Goal: Task Accomplishment & Management: Manage account settings

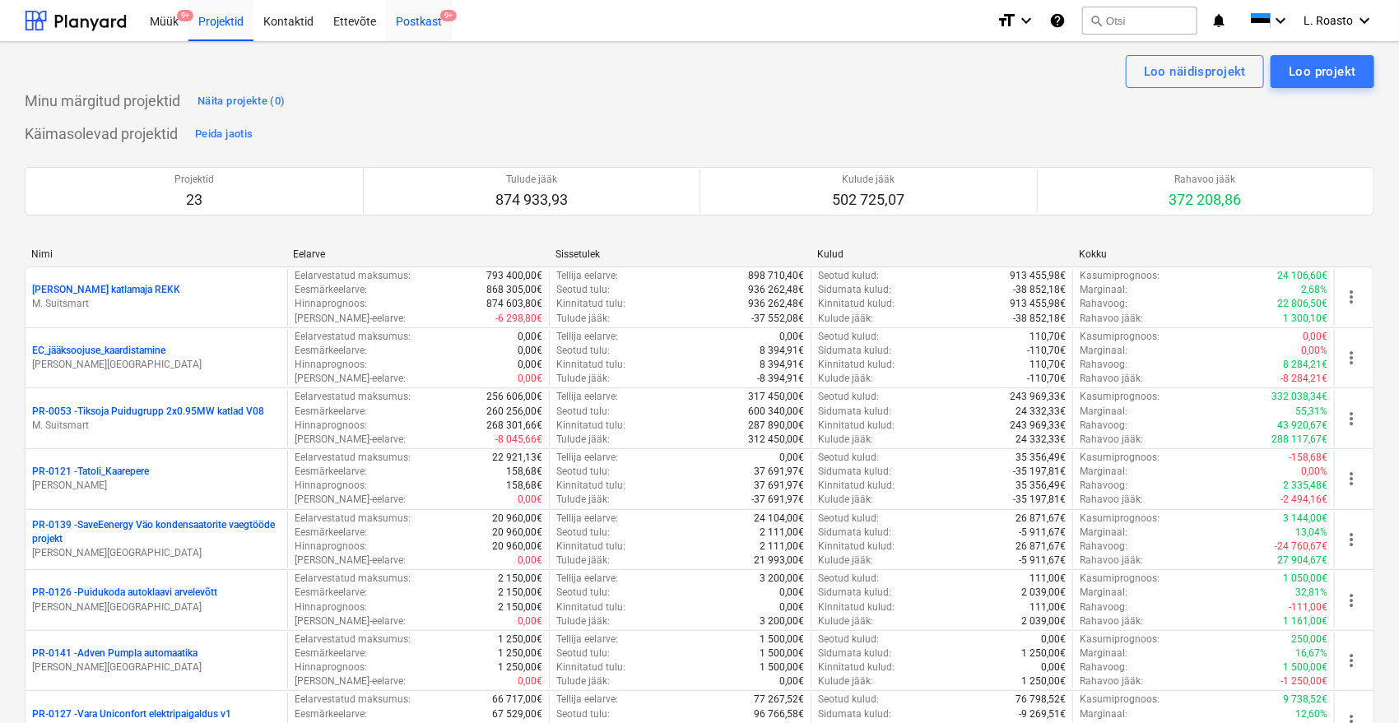
click at [434, 27] on div "Postkast 9+" at bounding box center [419, 20] width 66 height 42
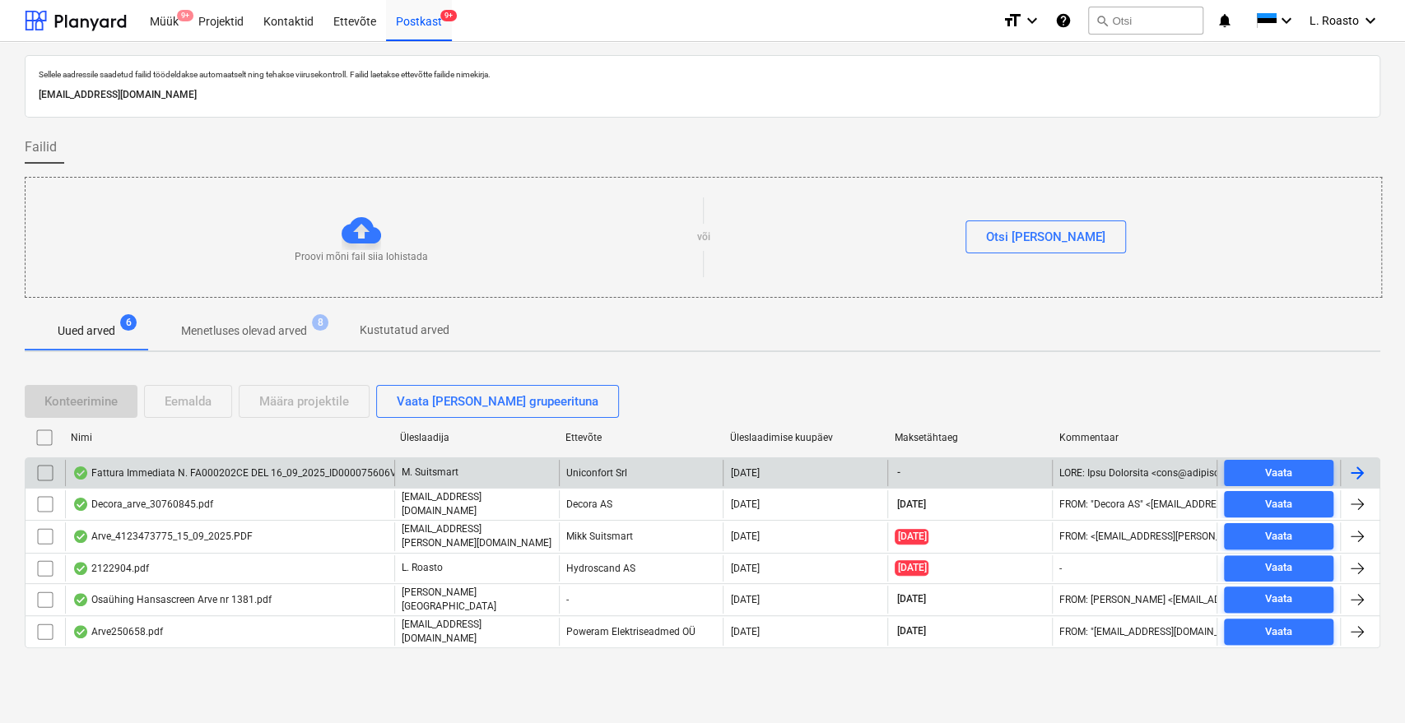
click at [319, 479] on div "Fattura Immediata N. FA000202CE DEL 16_09_2025_ID000075606V0001.pdf" at bounding box center [229, 473] width 329 height 26
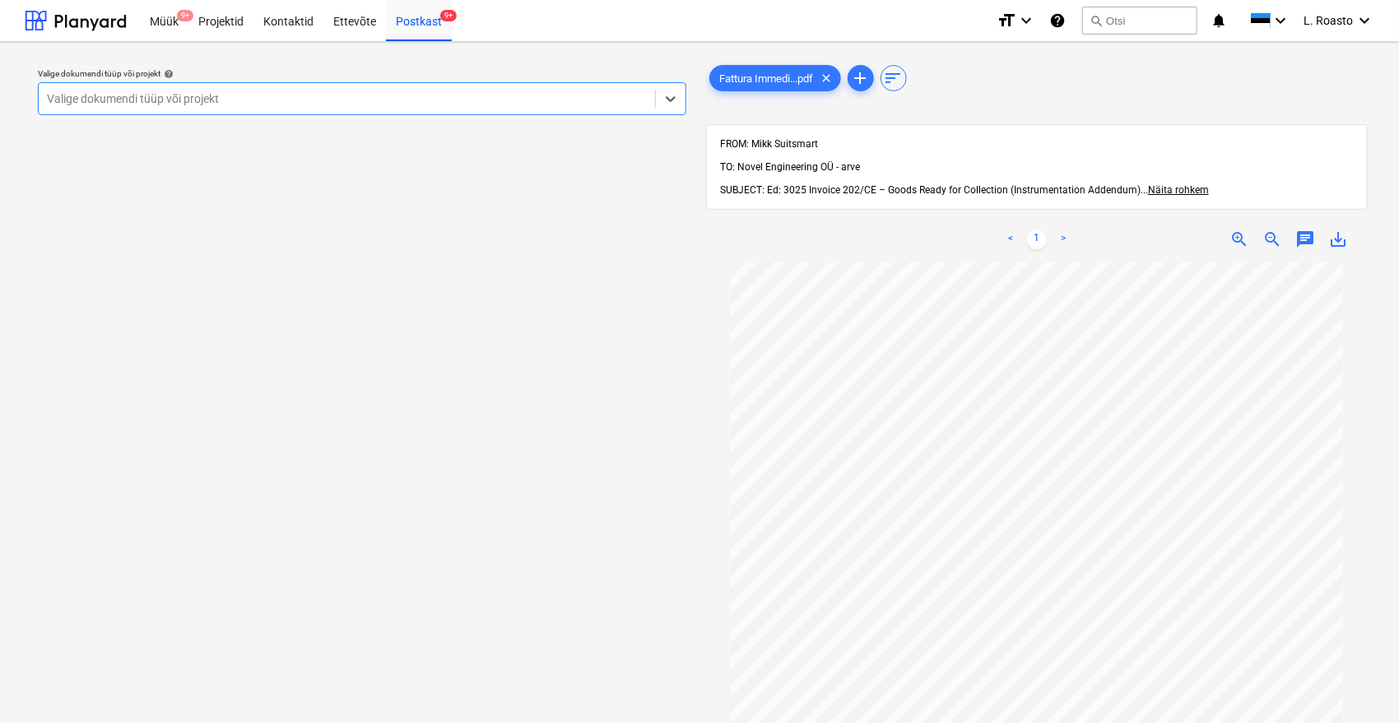
click at [146, 97] on div at bounding box center [347, 99] width 600 height 16
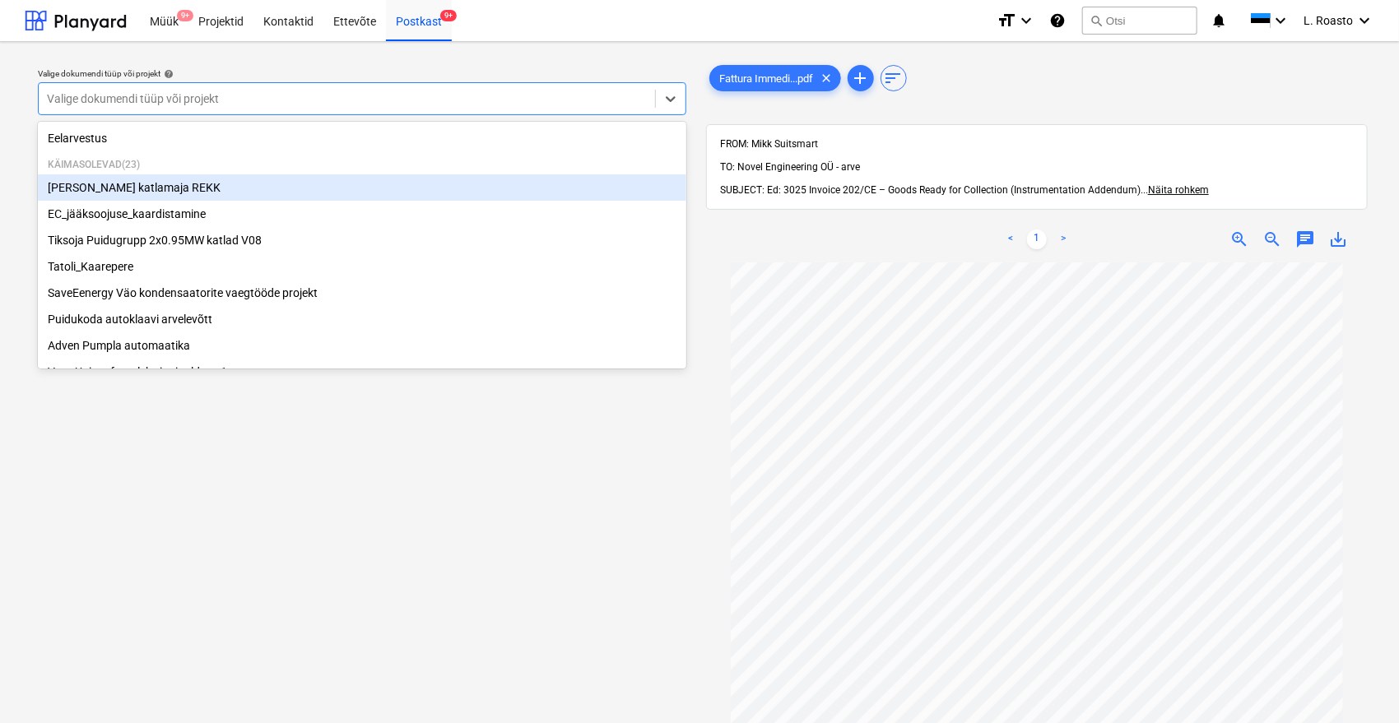
click at [109, 178] on div "[PERSON_NAME] katlamaja REKK" at bounding box center [362, 187] width 649 height 26
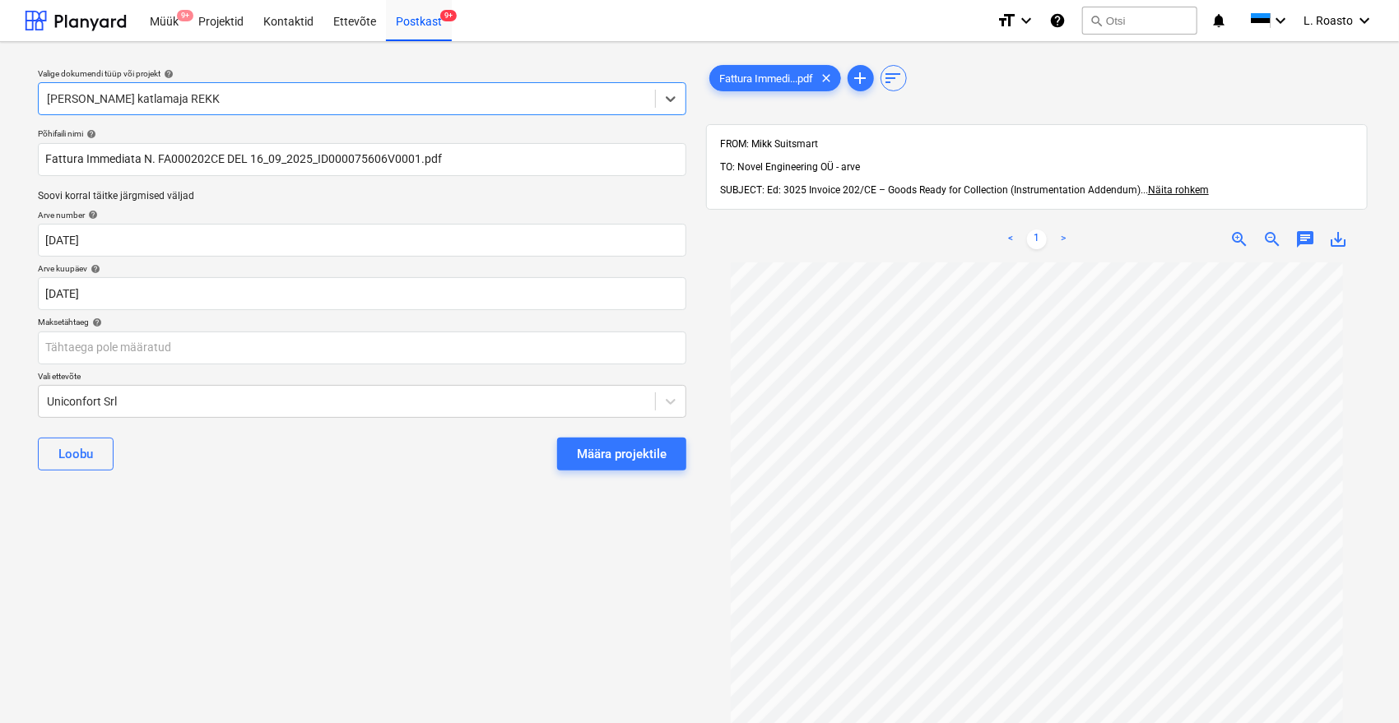
click at [629, 444] on div "Määra projektile" at bounding box center [622, 454] width 90 height 21
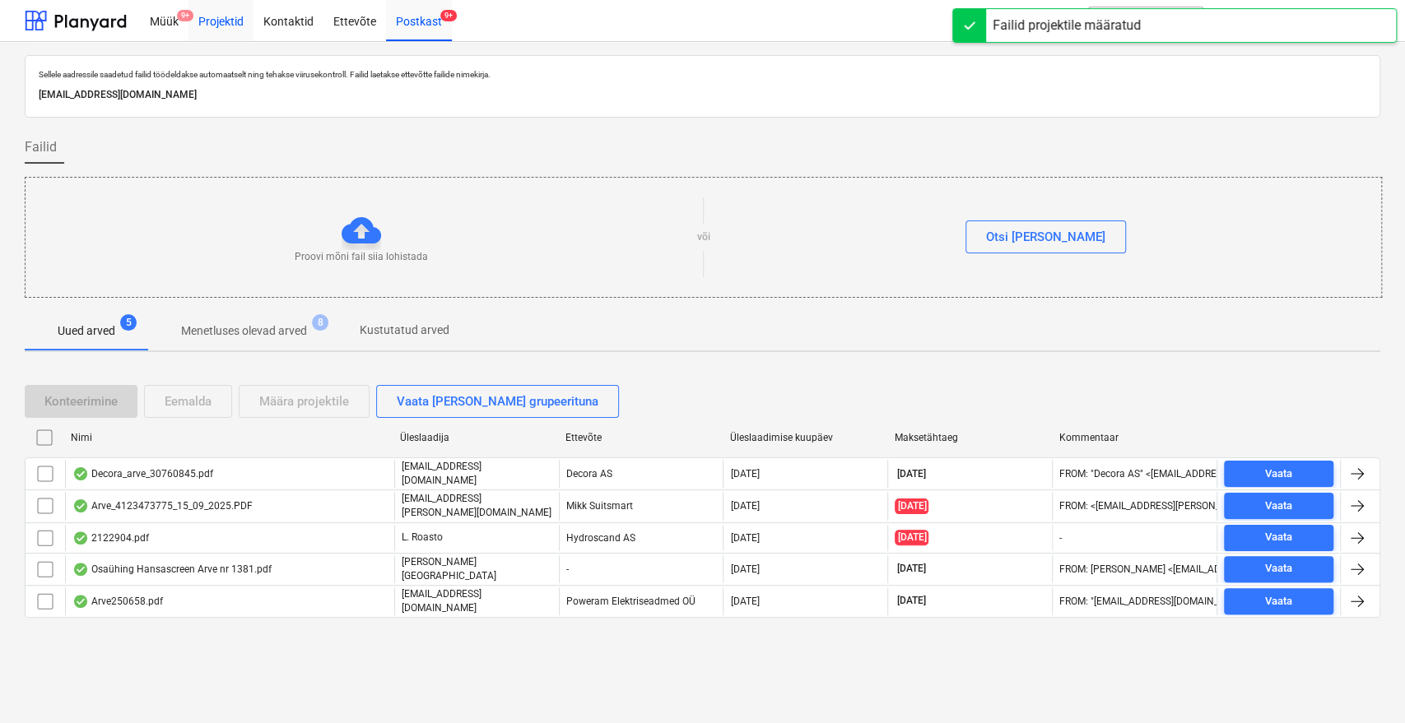
click at [233, 19] on div "Projektid" at bounding box center [220, 20] width 65 height 42
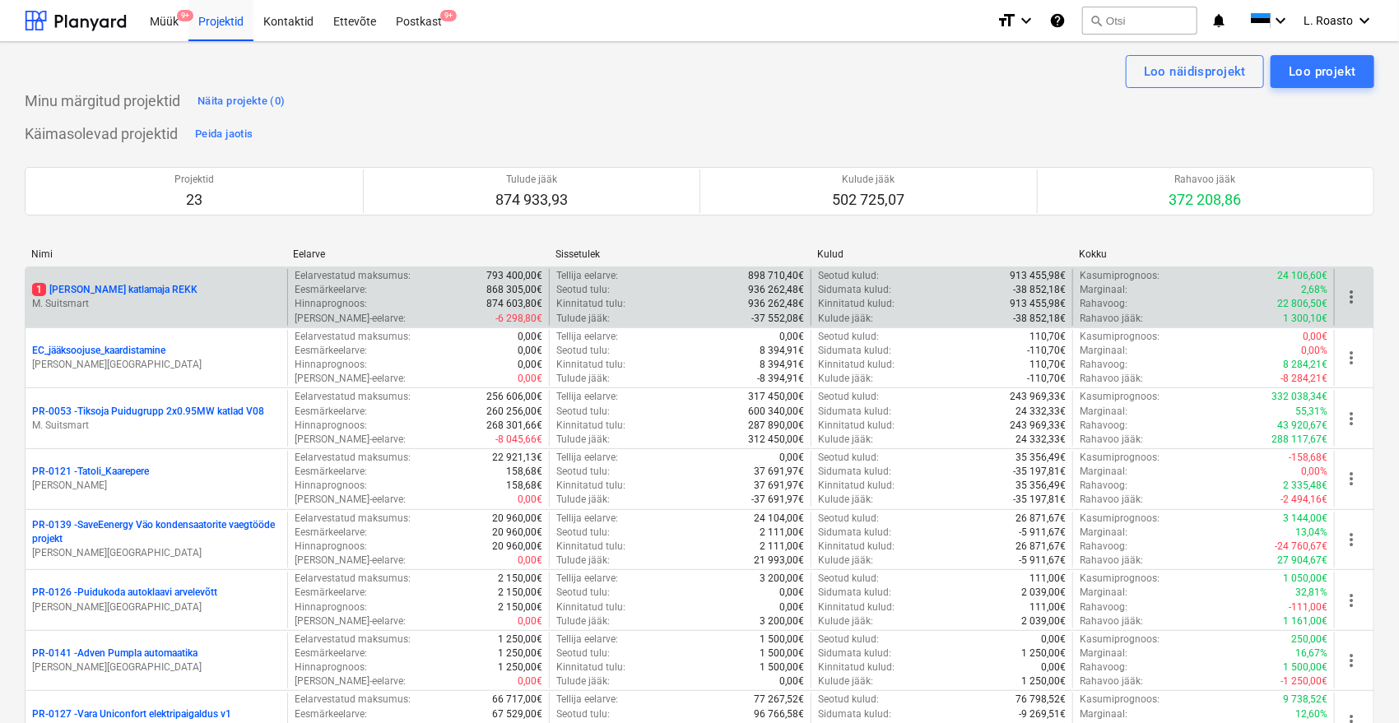
click at [122, 298] on p "M. Suitsmart" at bounding box center [156, 304] width 249 height 14
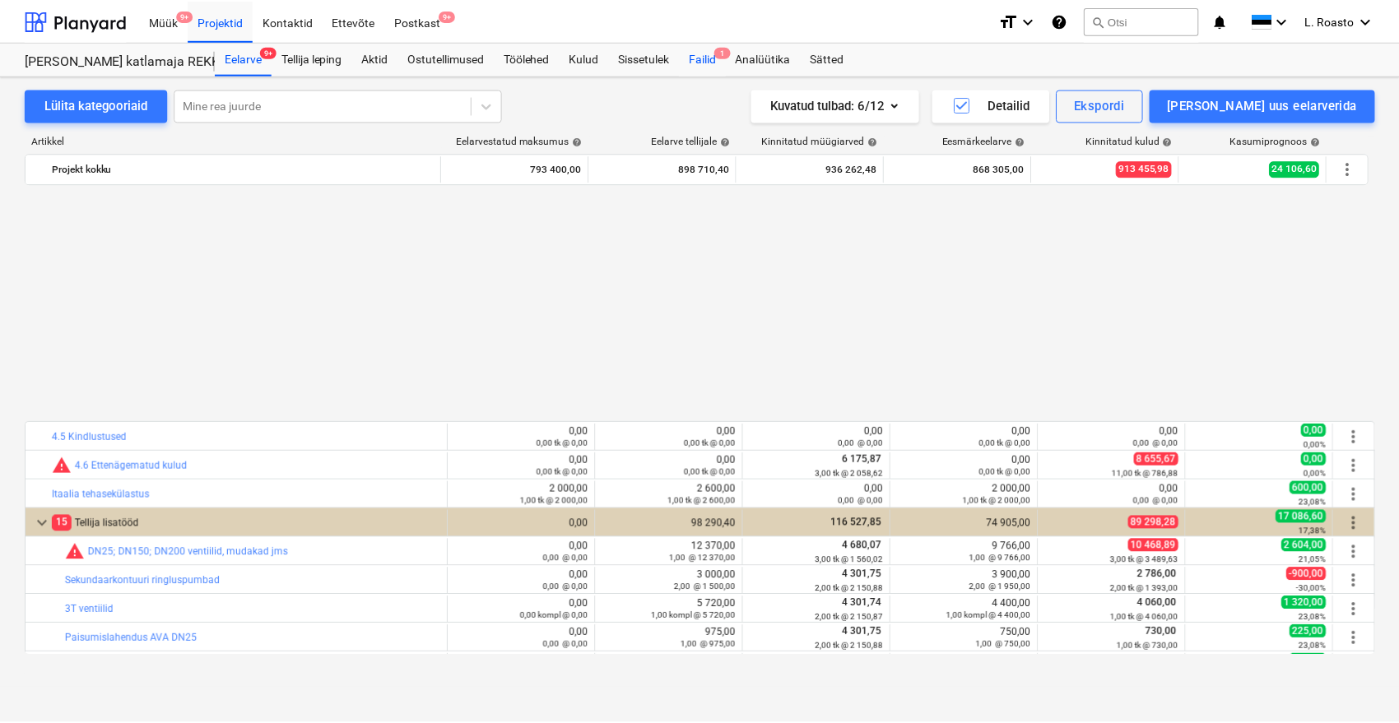
scroll to position [831, 0]
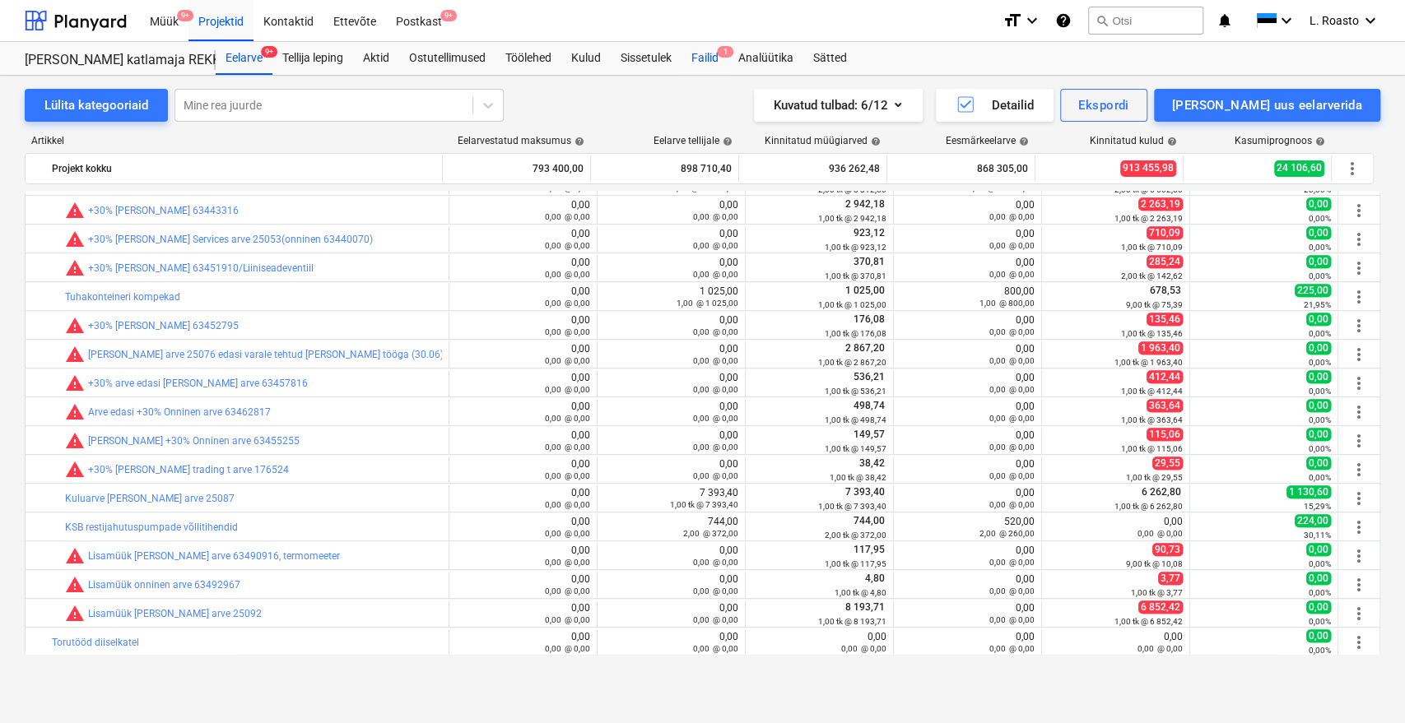
click at [721, 67] on div "Failid 1" at bounding box center [704, 58] width 47 height 33
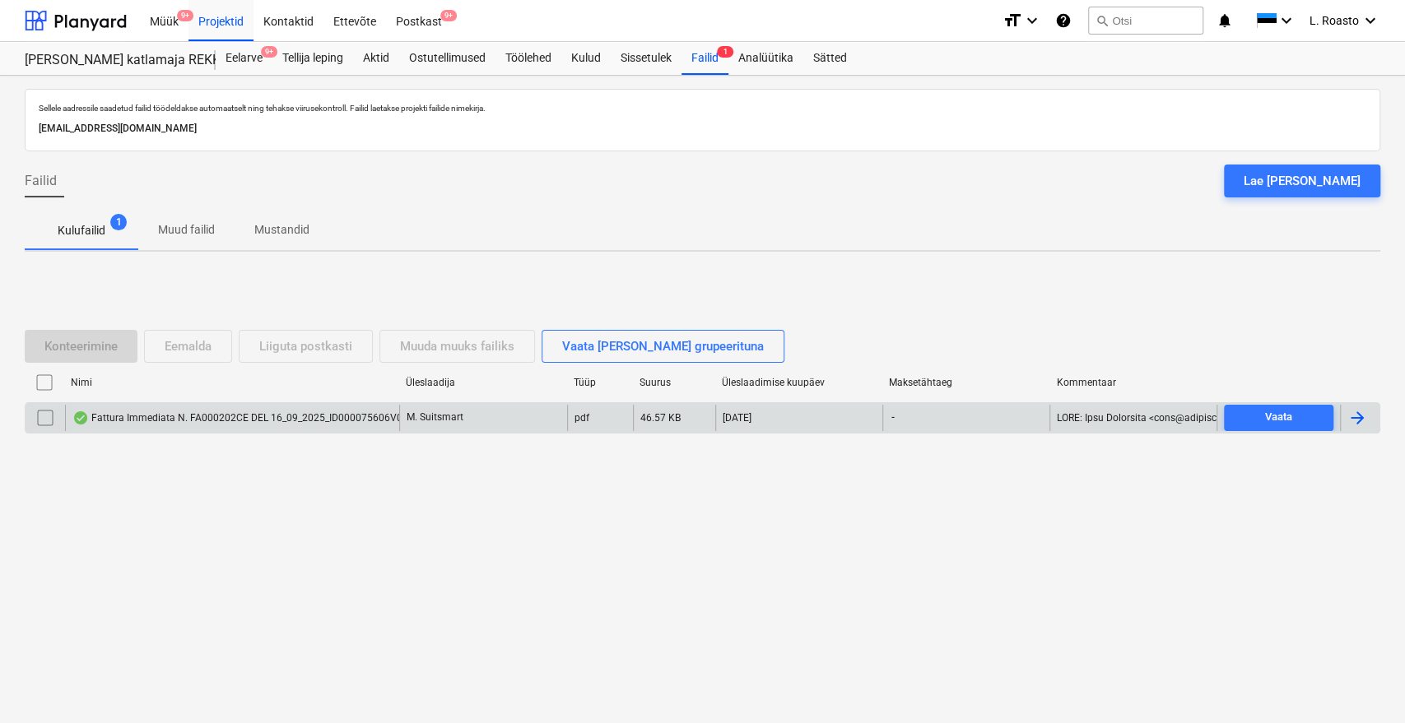
click at [1358, 421] on div at bounding box center [1357, 418] width 20 height 20
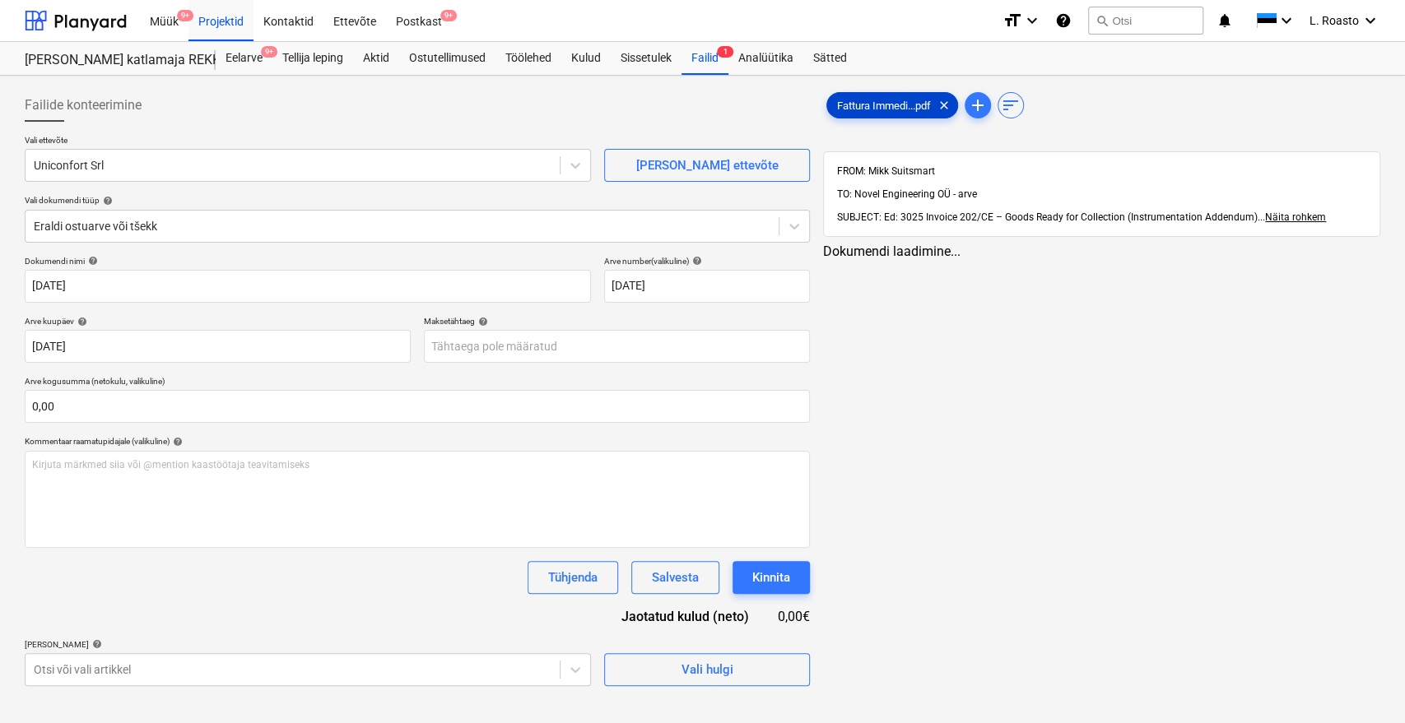
click at [882, 106] on span "Fattura Immedi...pdf" at bounding box center [884, 106] width 114 height 12
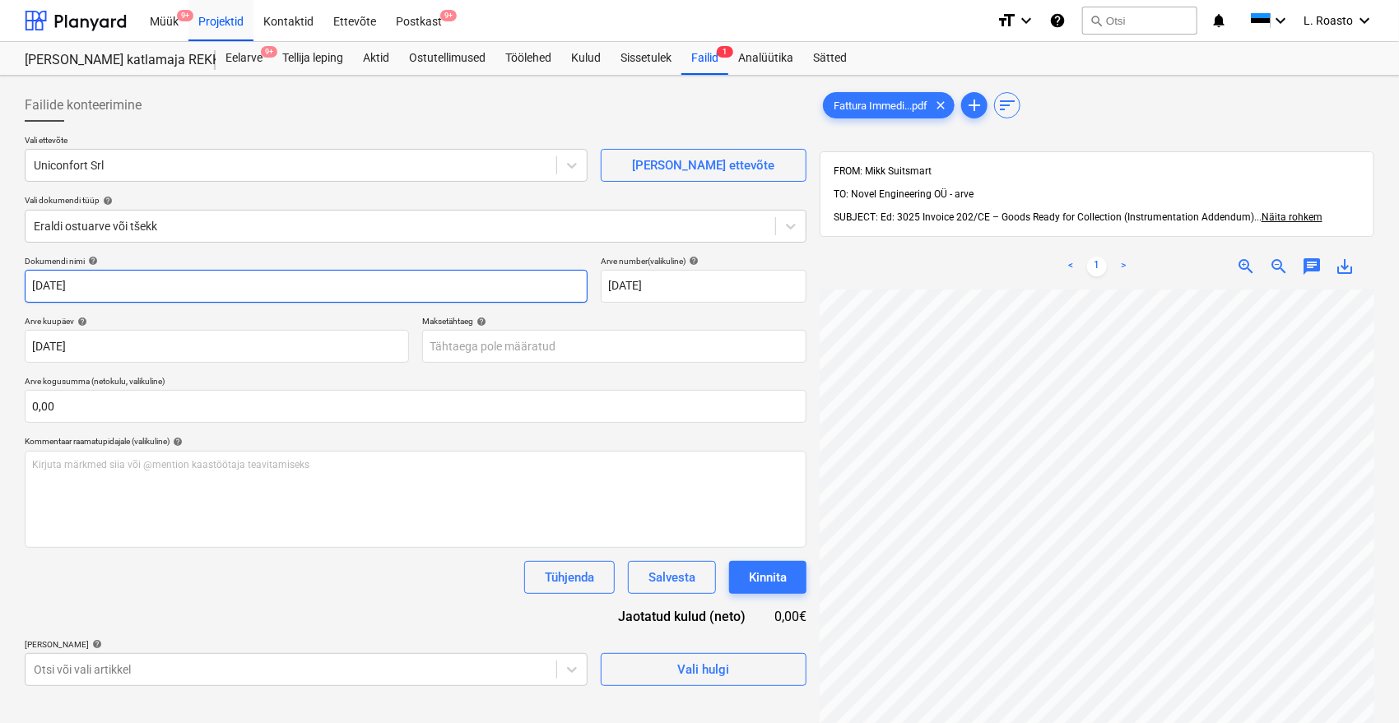
click at [32, 285] on input "[DATE]" at bounding box center [306, 286] width 563 height 33
type input "uniconfort arve [DATE]"
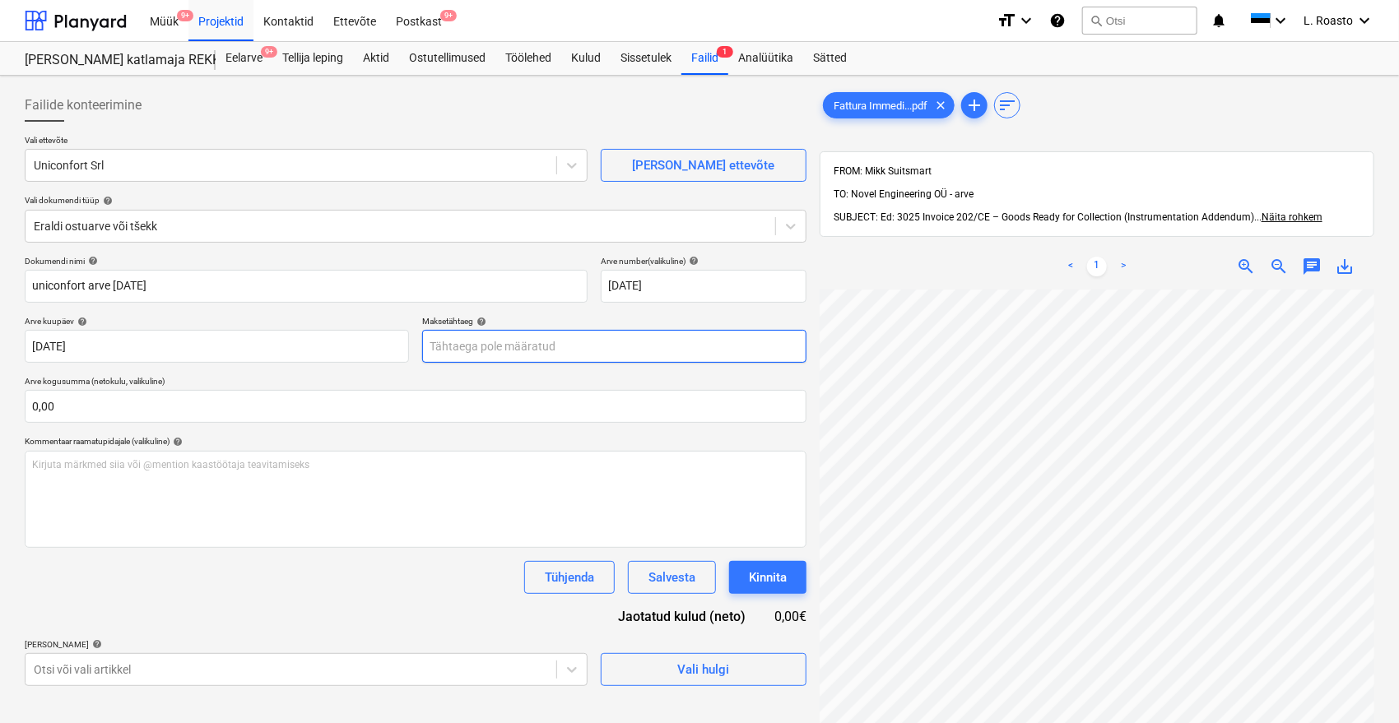
click at [494, 335] on body "Müük 9+ Projektid Kontaktid Ettevõte Postkast 9+ format_size keyboard_arrow_dow…" at bounding box center [699, 361] width 1399 height 723
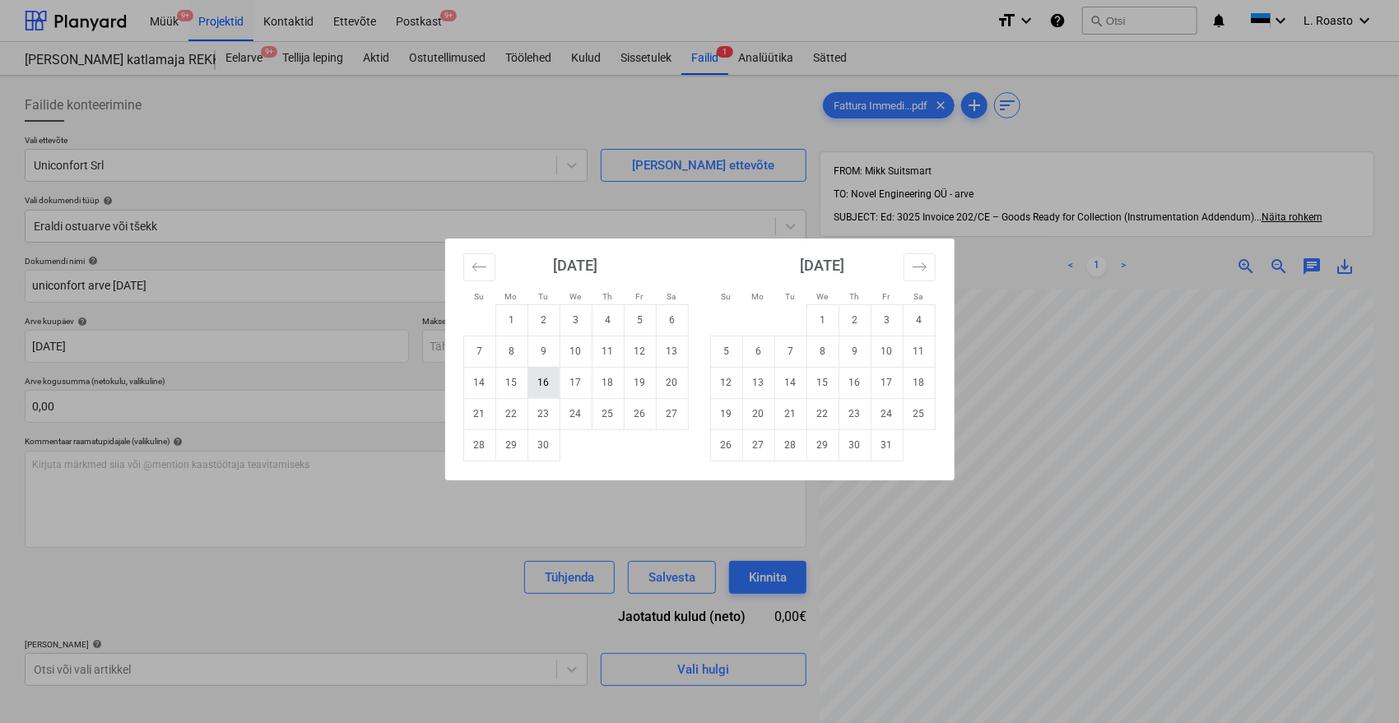
click at [537, 382] on td "16" at bounding box center [544, 382] width 32 height 31
type input "[DATE]"
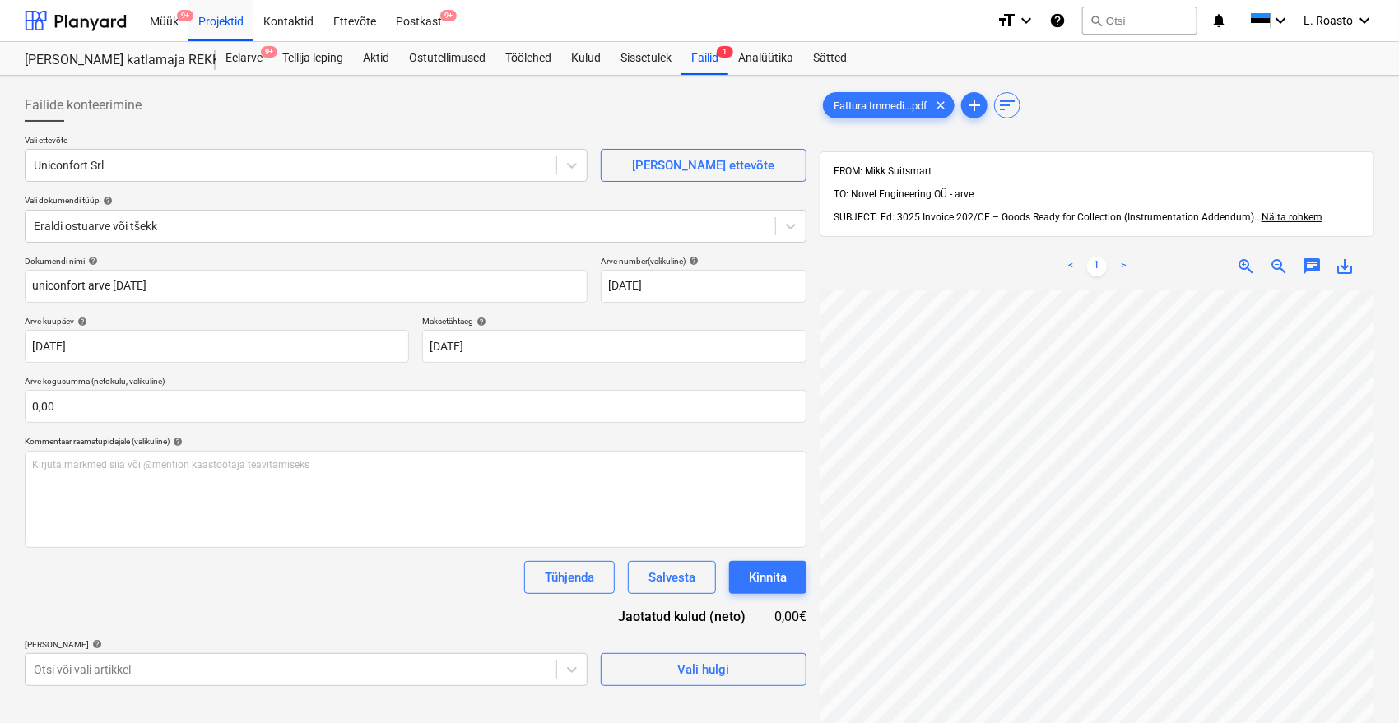
click at [143, 593] on div "Dokumendi nimi help uniconfort arve [DATE] Arve number (valikuline) help [DATE]…" at bounding box center [416, 471] width 782 height 430
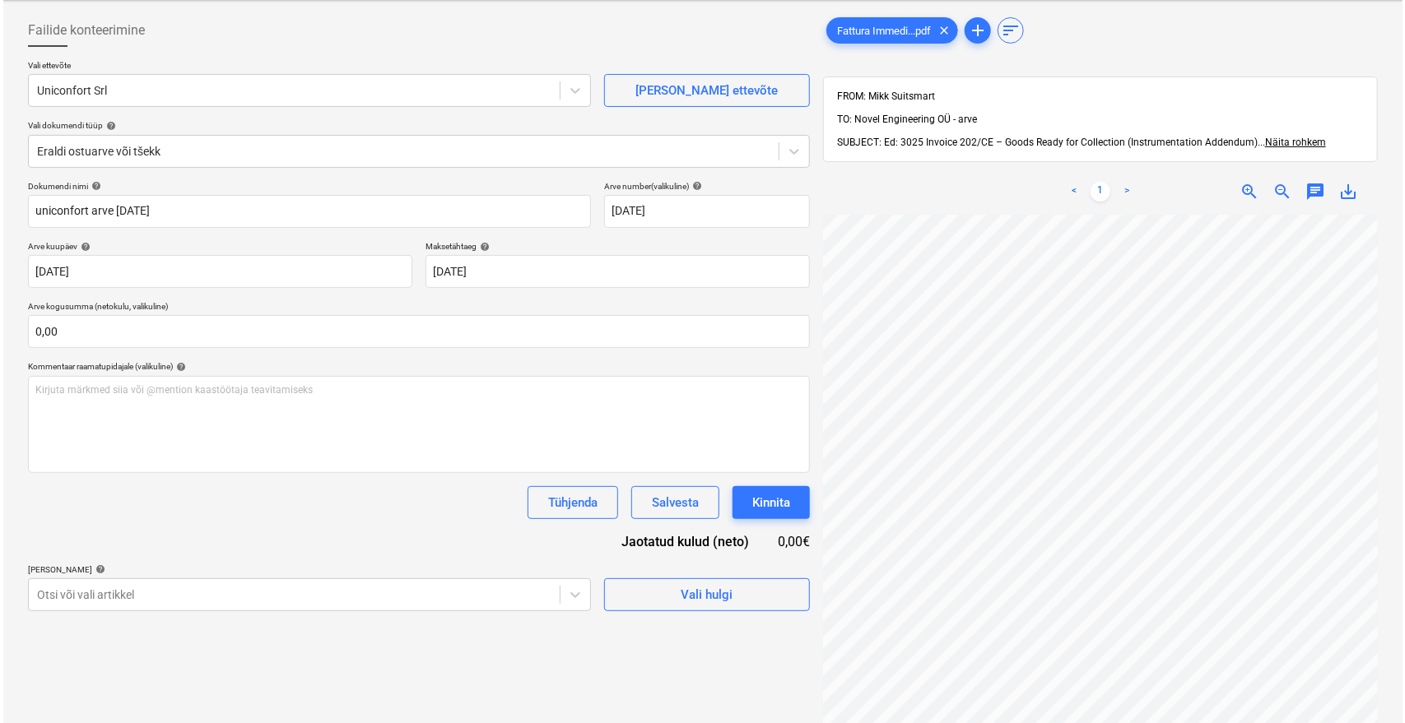
scroll to position [234, 0]
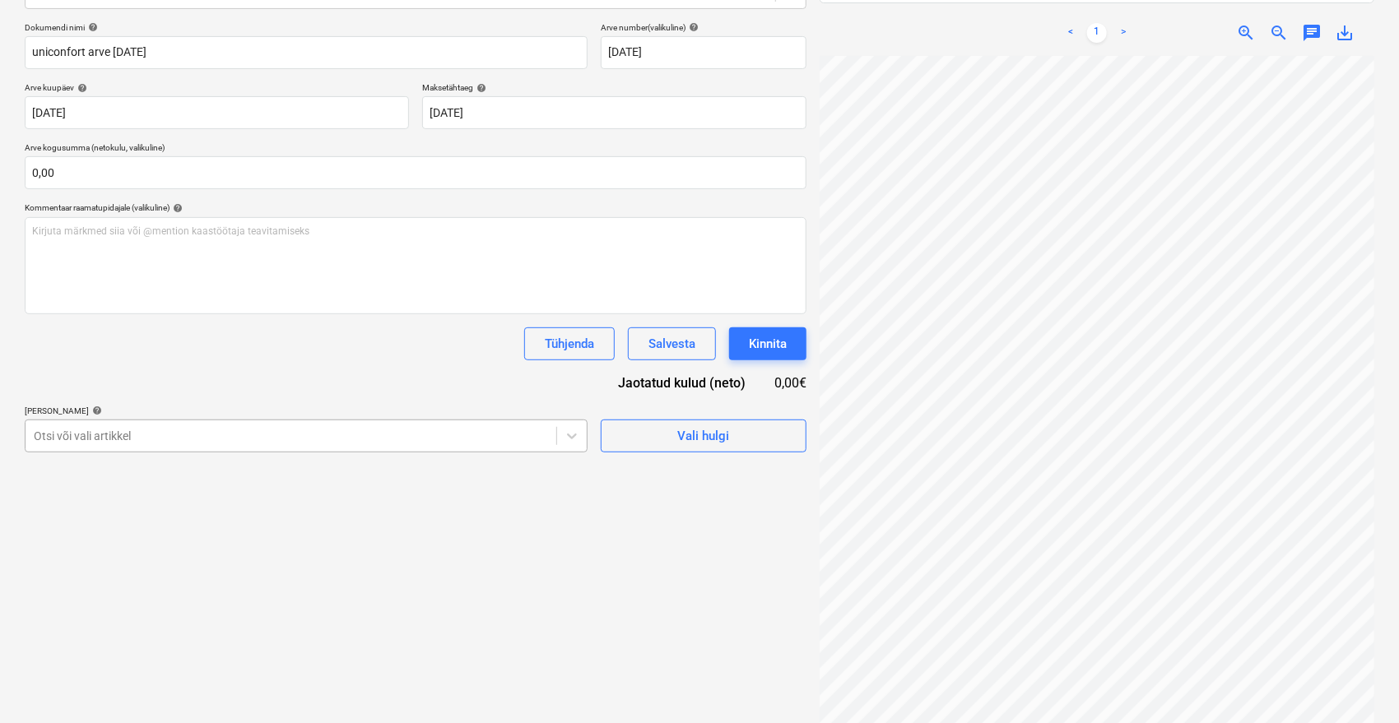
click at [190, 436] on div at bounding box center [291, 436] width 514 height 16
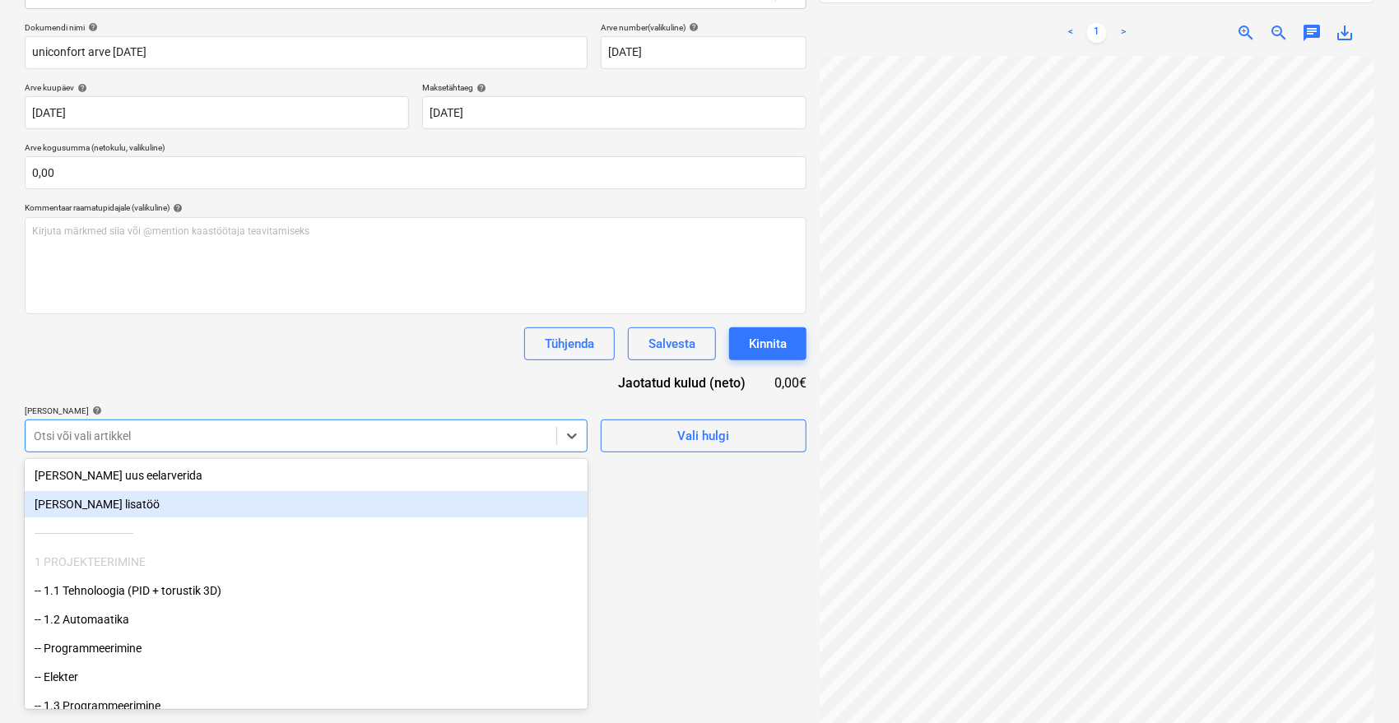
click at [105, 505] on div "[PERSON_NAME] lisatöö" at bounding box center [306, 504] width 563 height 26
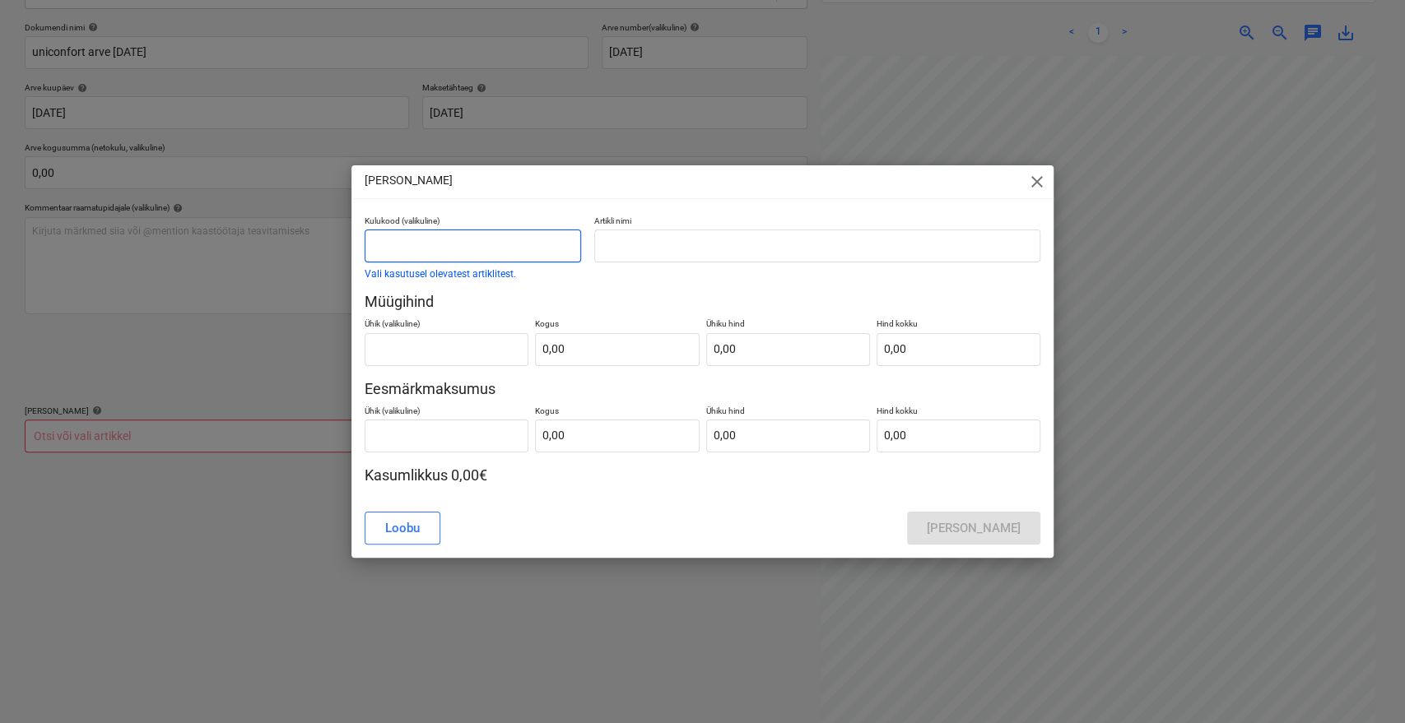
click at [514, 238] on input "text" at bounding box center [473, 246] width 216 height 33
type input "li"
click at [1047, 184] on div "[PERSON_NAME] close" at bounding box center [702, 181] width 703 height 33
click at [1034, 184] on span "close" at bounding box center [1037, 182] width 20 height 20
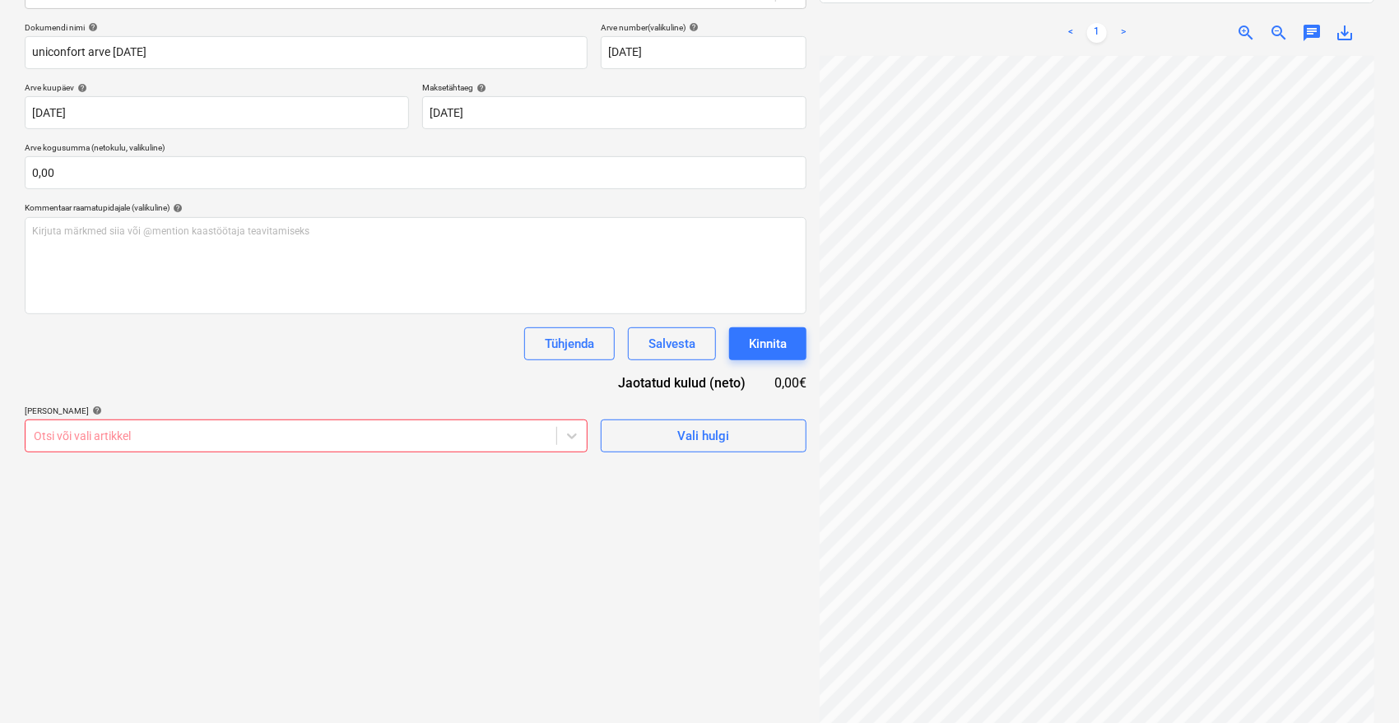
click at [124, 425] on div "Otsi või vali artikkel" at bounding box center [291, 436] width 531 height 23
click at [123, 433] on div at bounding box center [291, 436] width 514 height 16
click at [466, 389] on div "Dokumendi nimi help uniconfort arve [DATE] Arve number (valikuline) help [DATE]…" at bounding box center [416, 237] width 782 height 430
click at [691, 421] on button "Vali hulgi" at bounding box center [704, 436] width 206 height 33
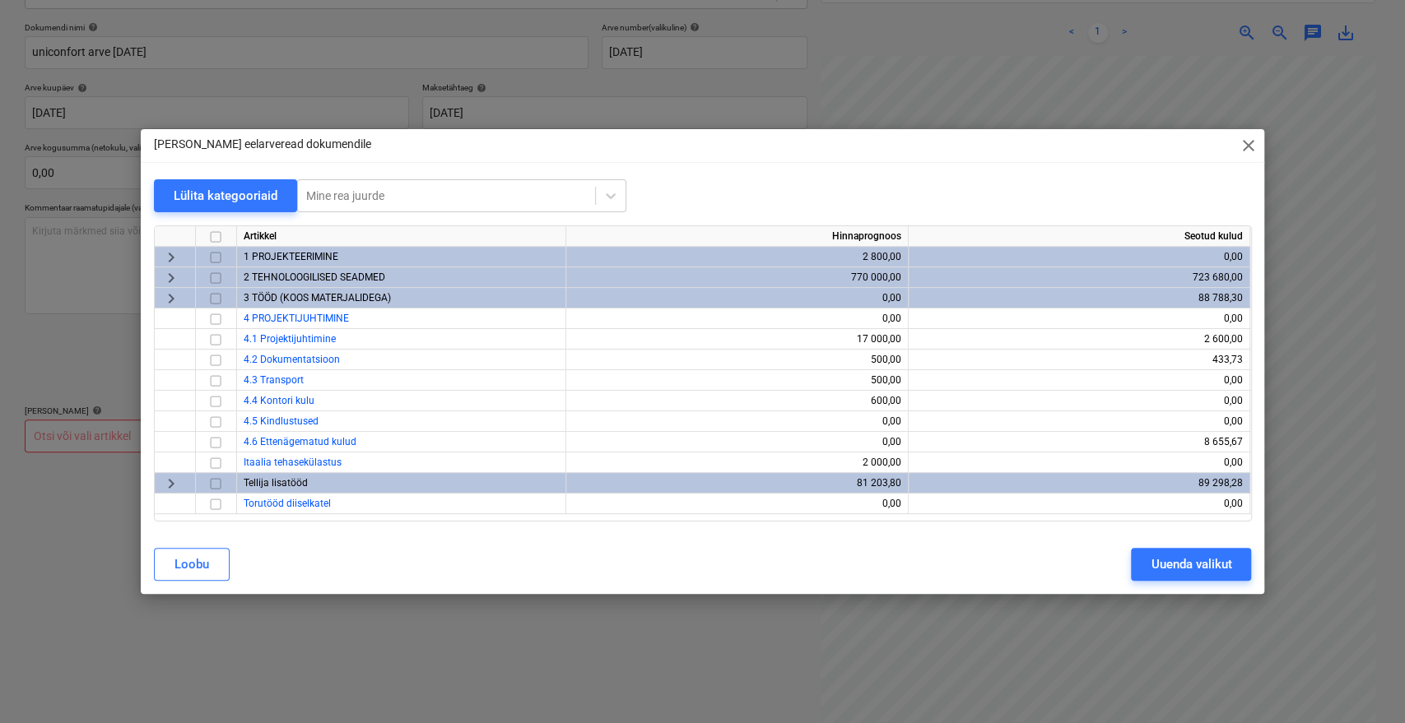
click at [350, 484] on div "Tellija lisatööd" at bounding box center [401, 483] width 329 height 21
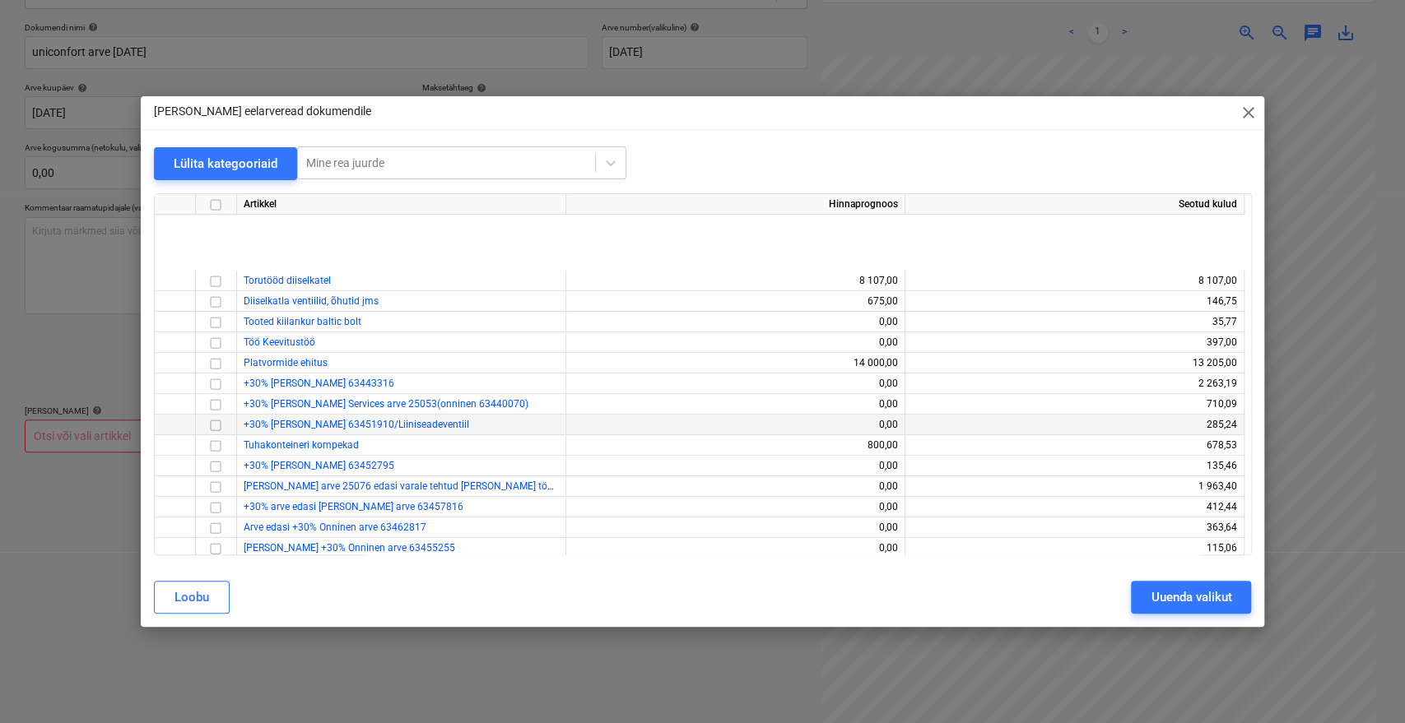
scroll to position [586, 0]
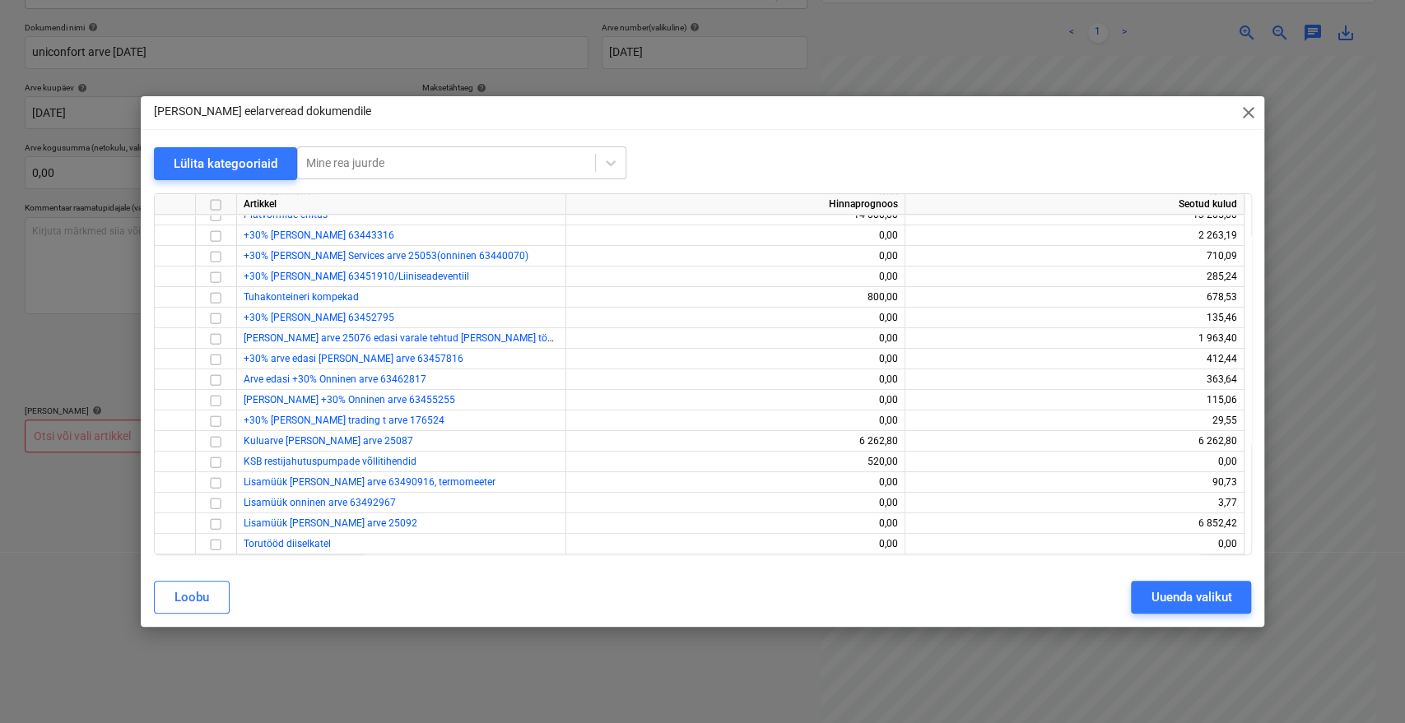
click at [1247, 112] on span "close" at bounding box center [1248, 113] width 20 height 20
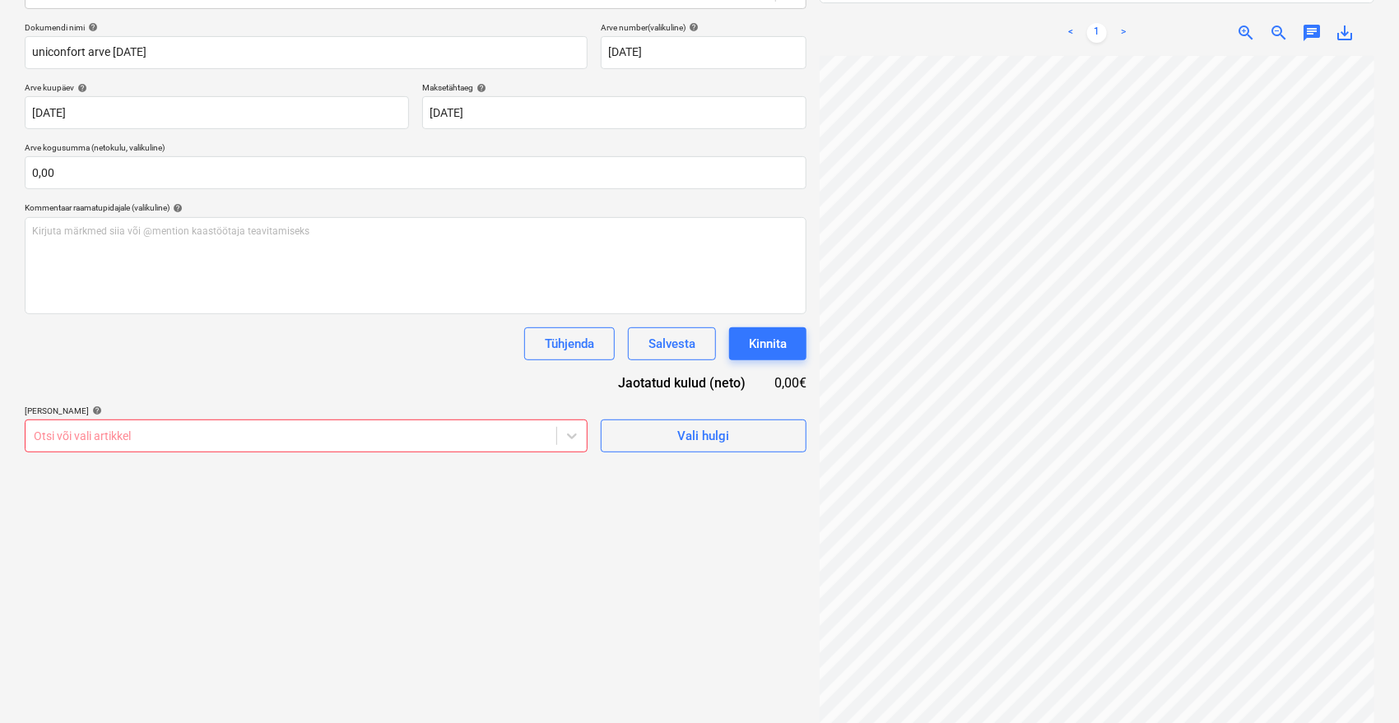
click at [292, 435] on div at bounding box center [291, 436] width 514 height 16
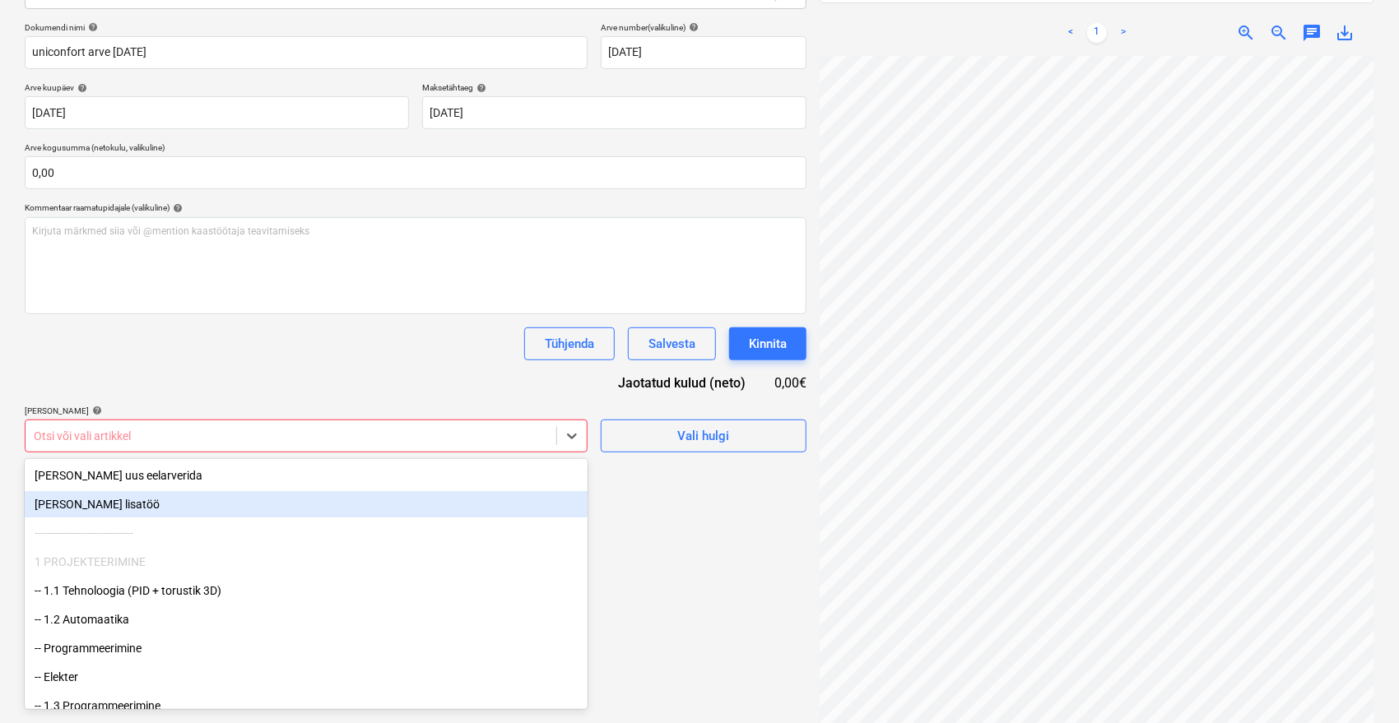
click at [86, 496] on div "[PERSON_NAME] lisatöö" at bounding box center [306, 504] width 563 height 26
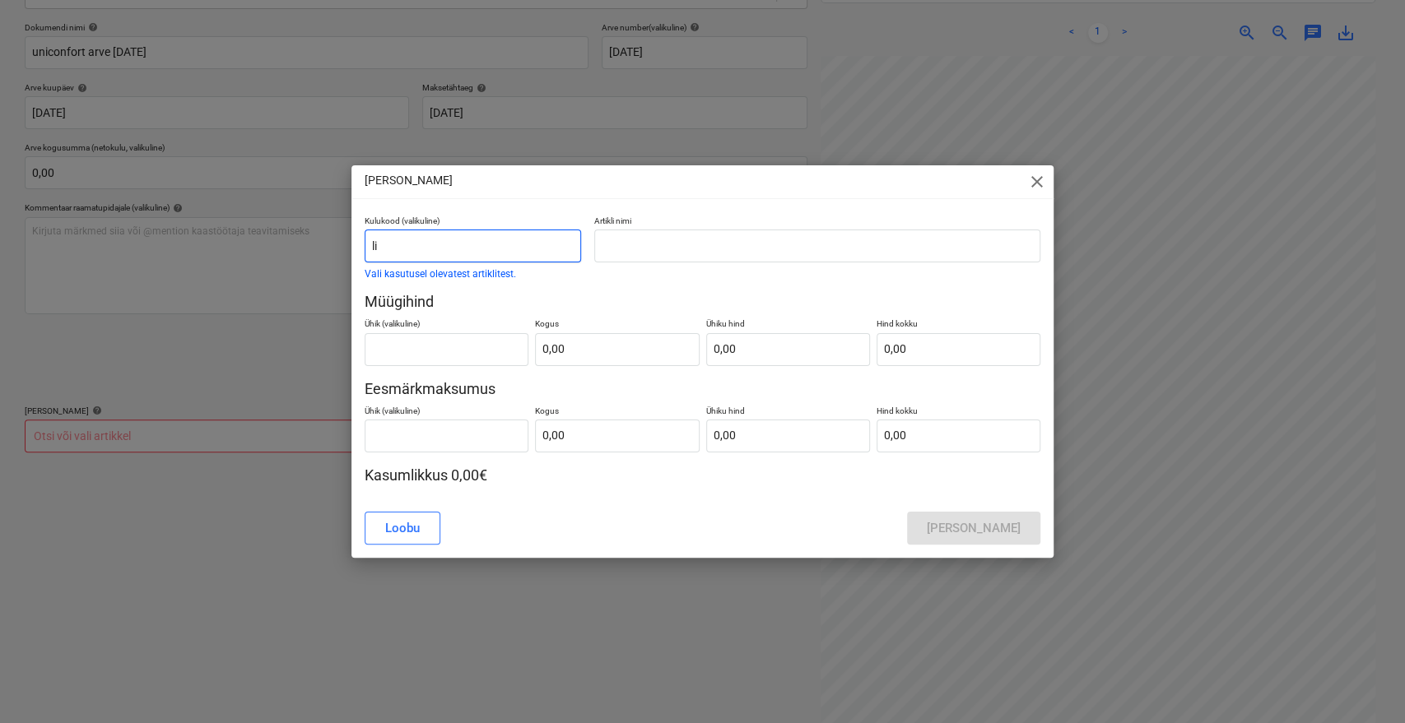
click at [441, 249] on input "li" at bounding box center [473, 246] width 216 height 33
type input "lisamüük"
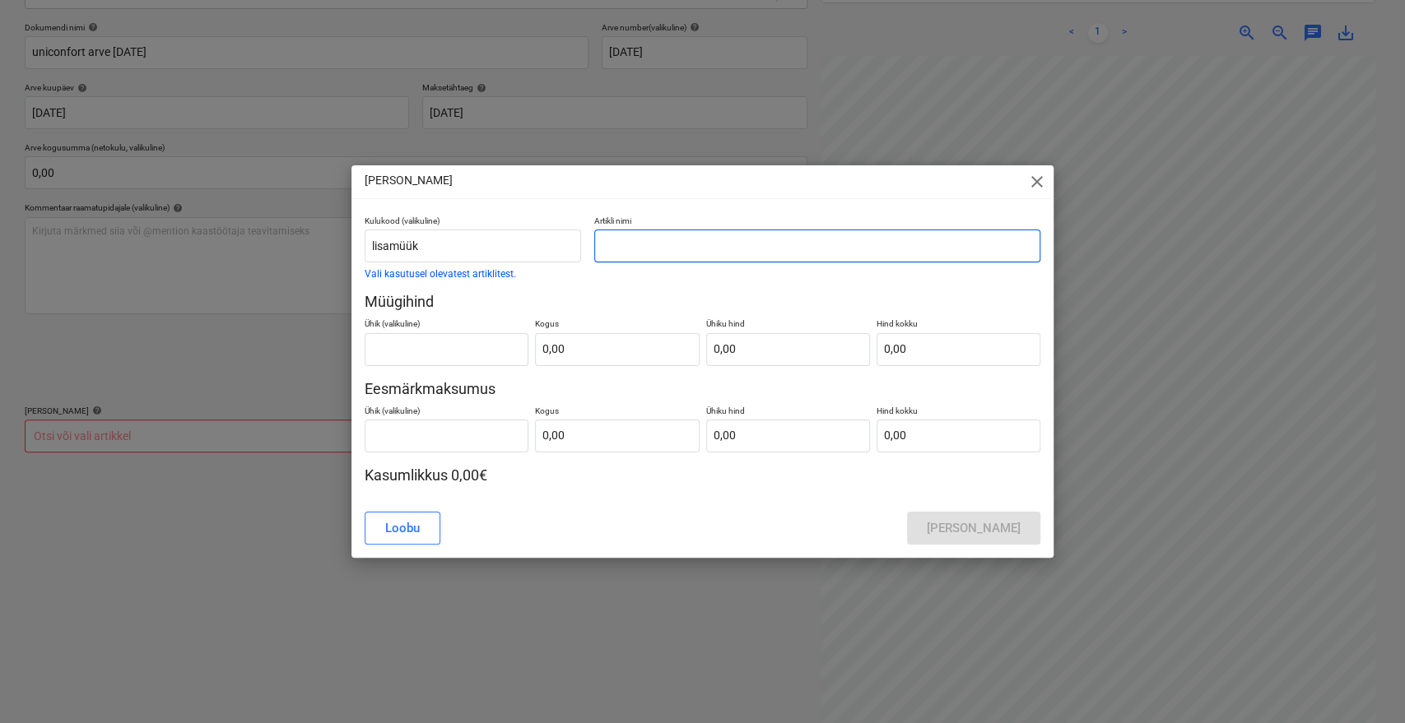
click at [685, 255] on input "text" at bounding box center [817, 246] width 446 height 33
type input "uniconfort arve [DATE]"
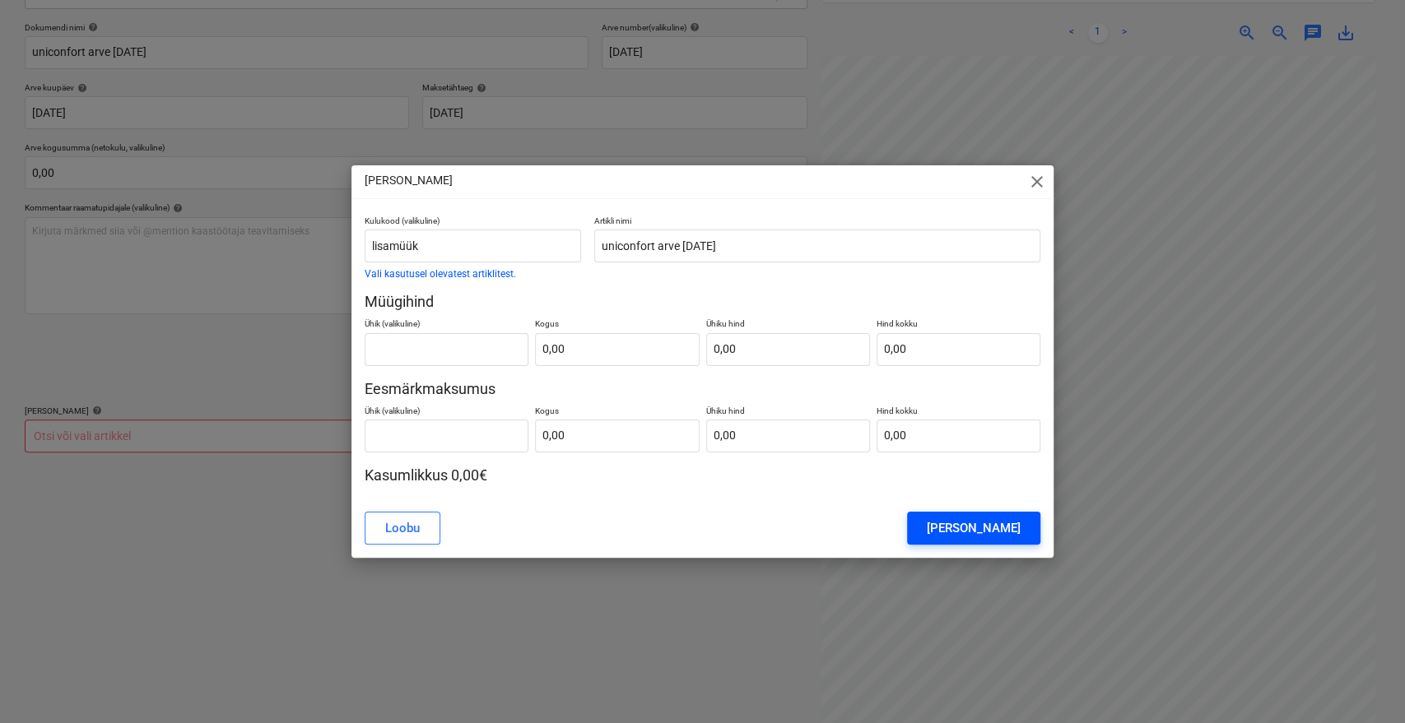
click at [1001, 529] on div "[PERSON_NAME]" at bounding box center [974, 528] width 94 height 21
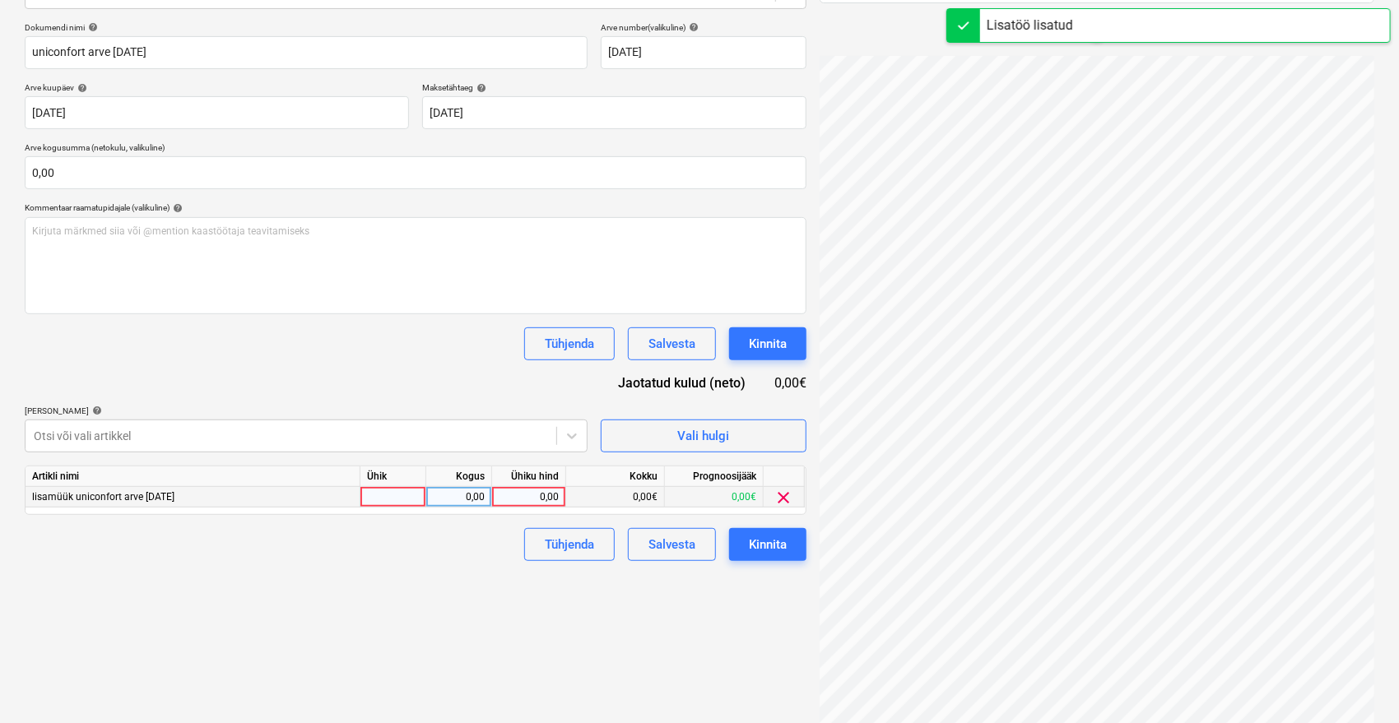
click at [541, 489] on div "0,00" at bounding box center [529, 497] width 60 height 21
type input "8000"
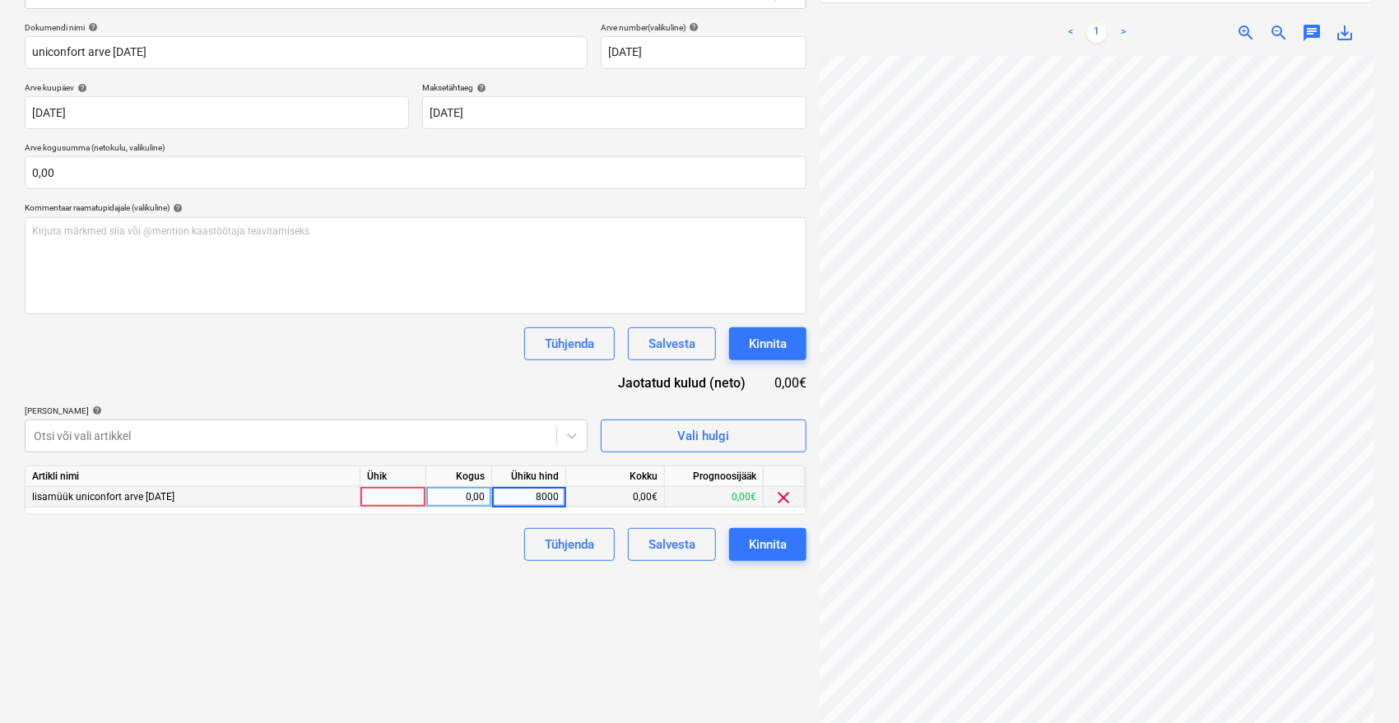
click at [486, 669] on div "Failide konteerimine Vali ettevõte Uniconfort Srl [PERSON_NAME] uus ettevõte Va…" at bounding box center [415, 283] width 795 height 869
click at [779, 539] on div "Kinnita" at bounding box center [768, 544] width 38 height 21
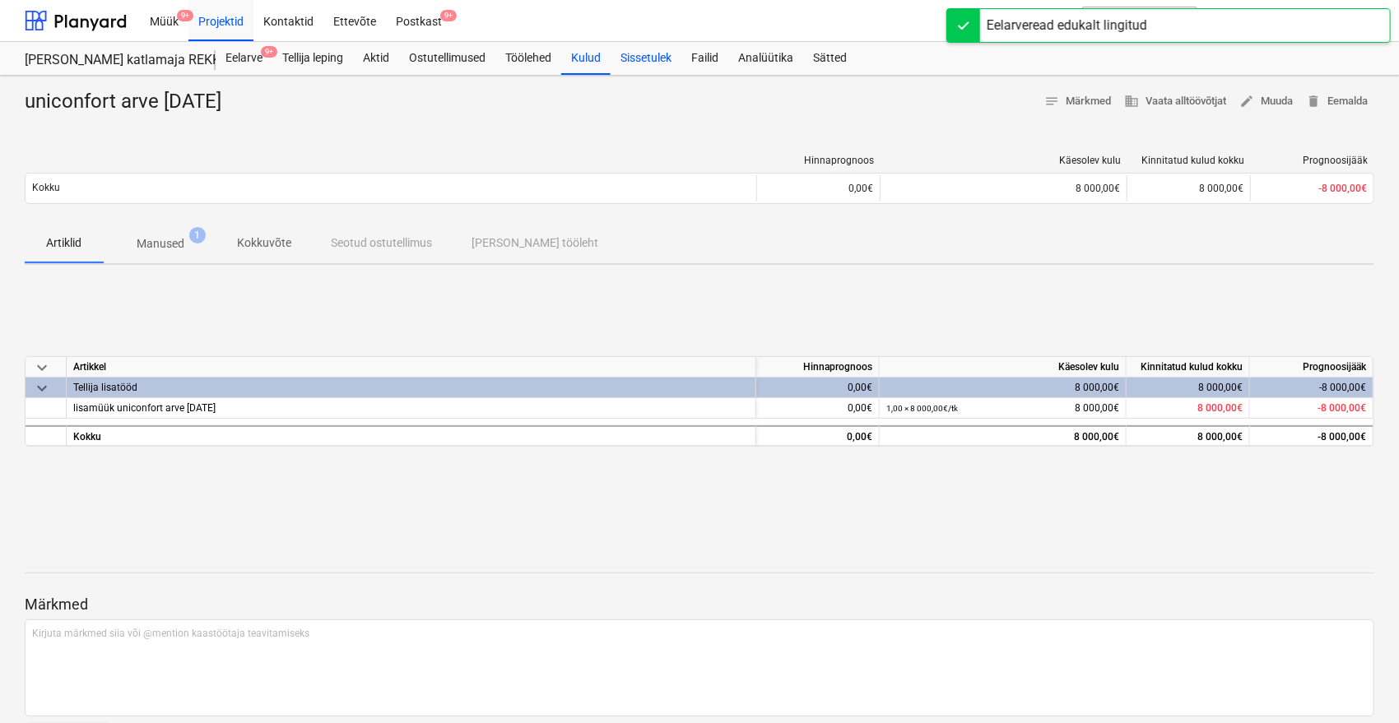
click at [677, 57] on div "Sissetulek" at bounding box center [646, 58] width 71 height 33
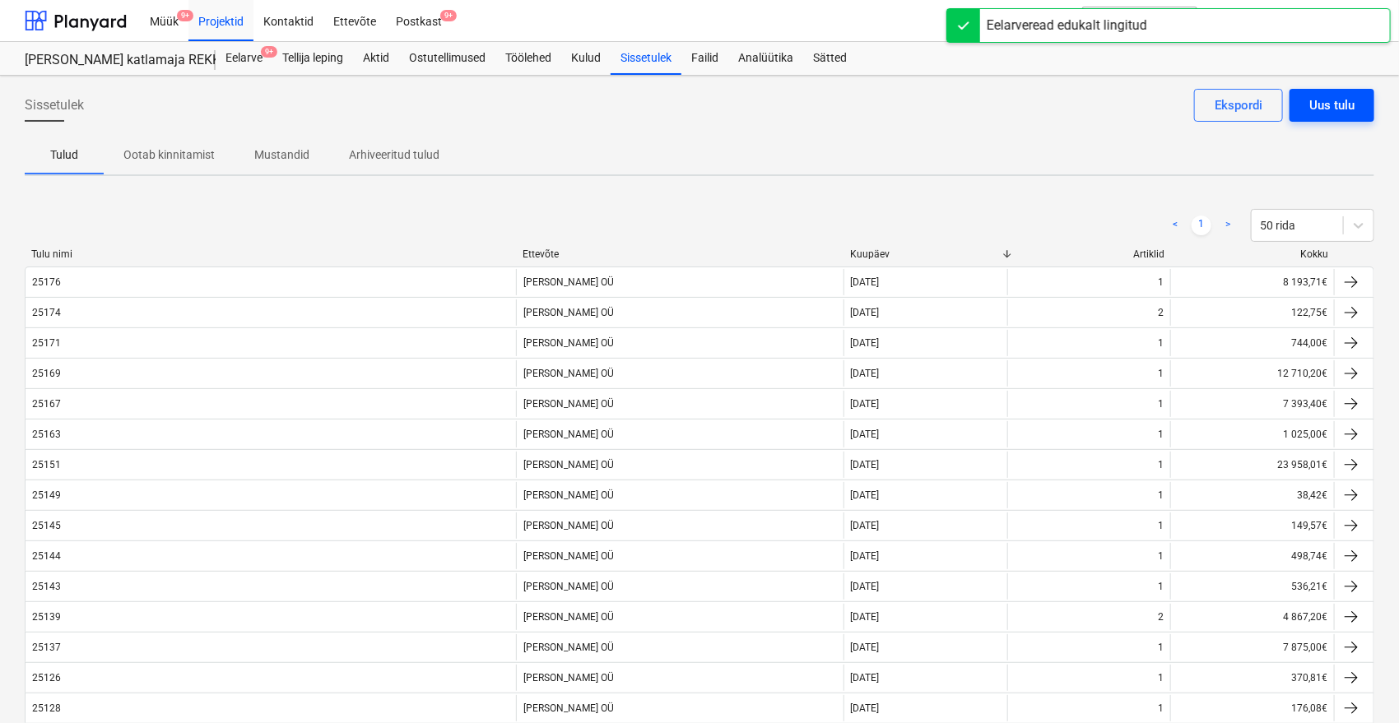
click at [1354, 108] on div "Uus tulu" at bounding box center [1331, 105] width 45 height 21
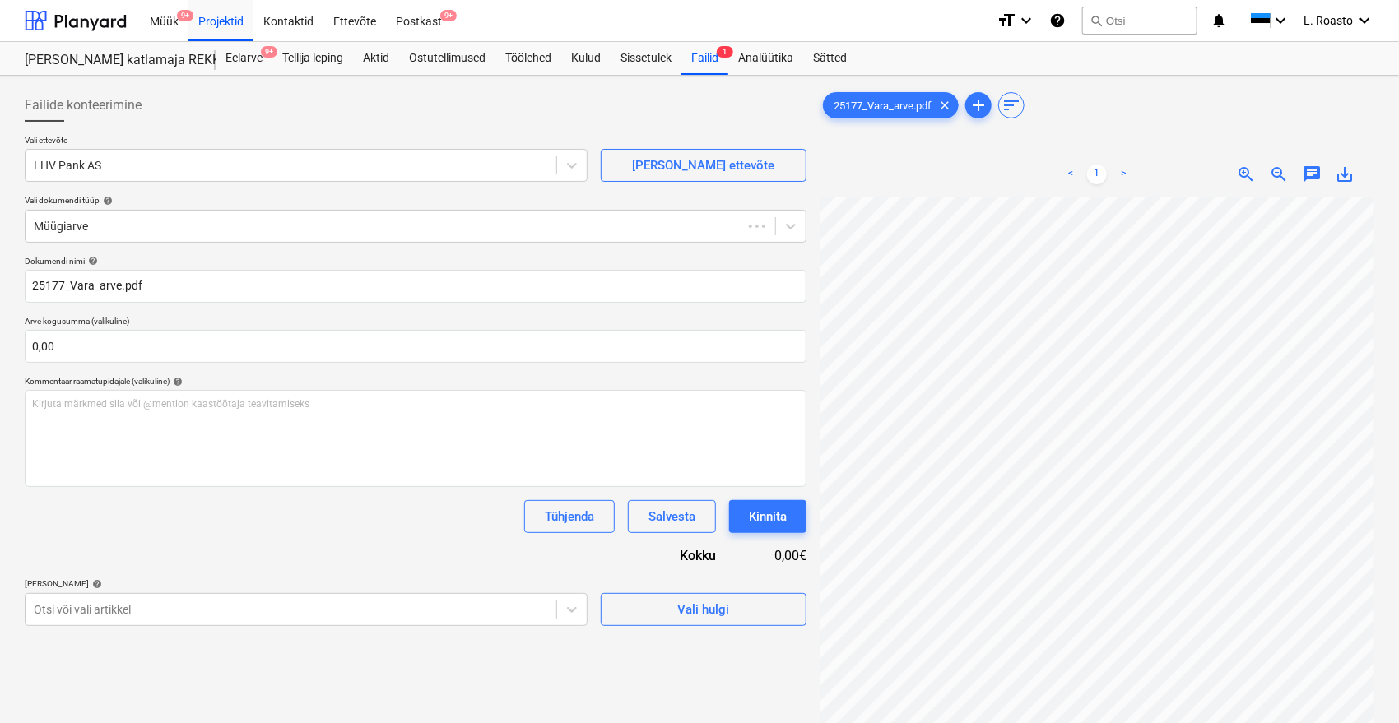
type input "25177"
click at [94, 165] on div at bounding box center [291, 165] width 514 height 16
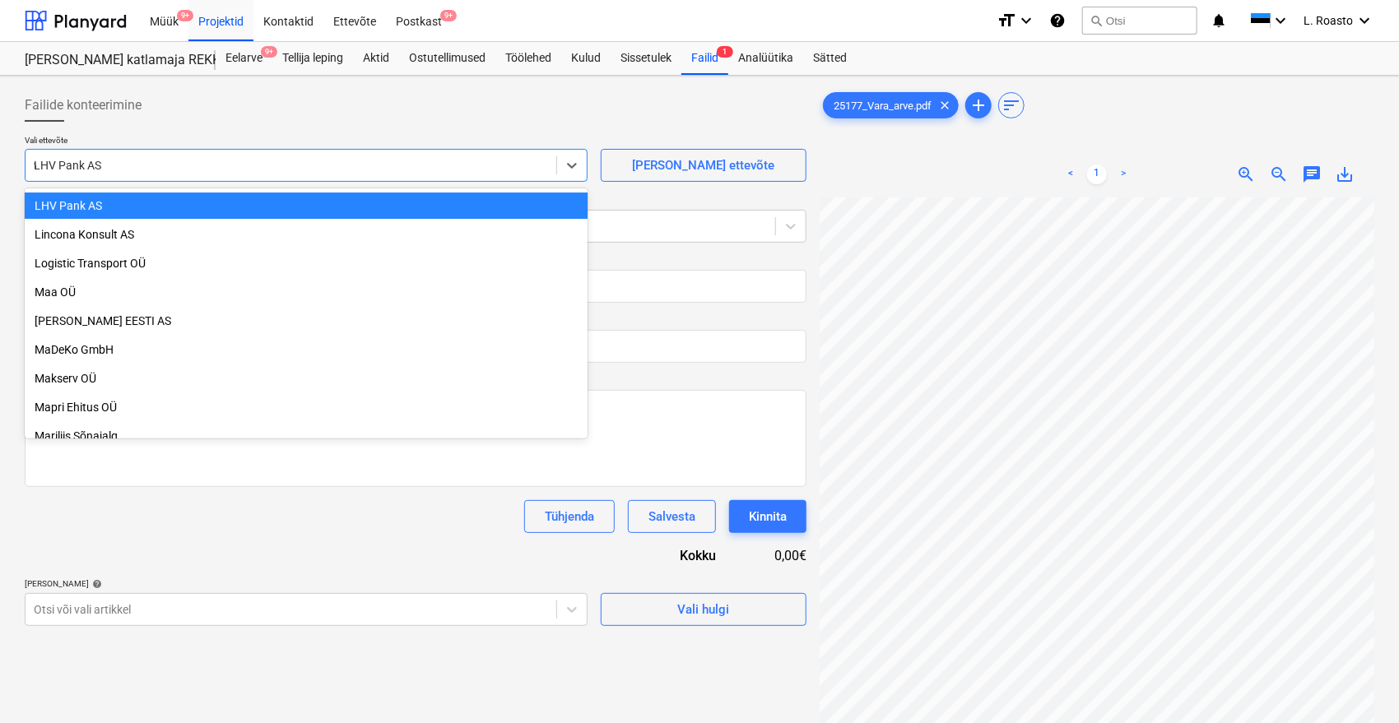
scroll to position [1942, 0]
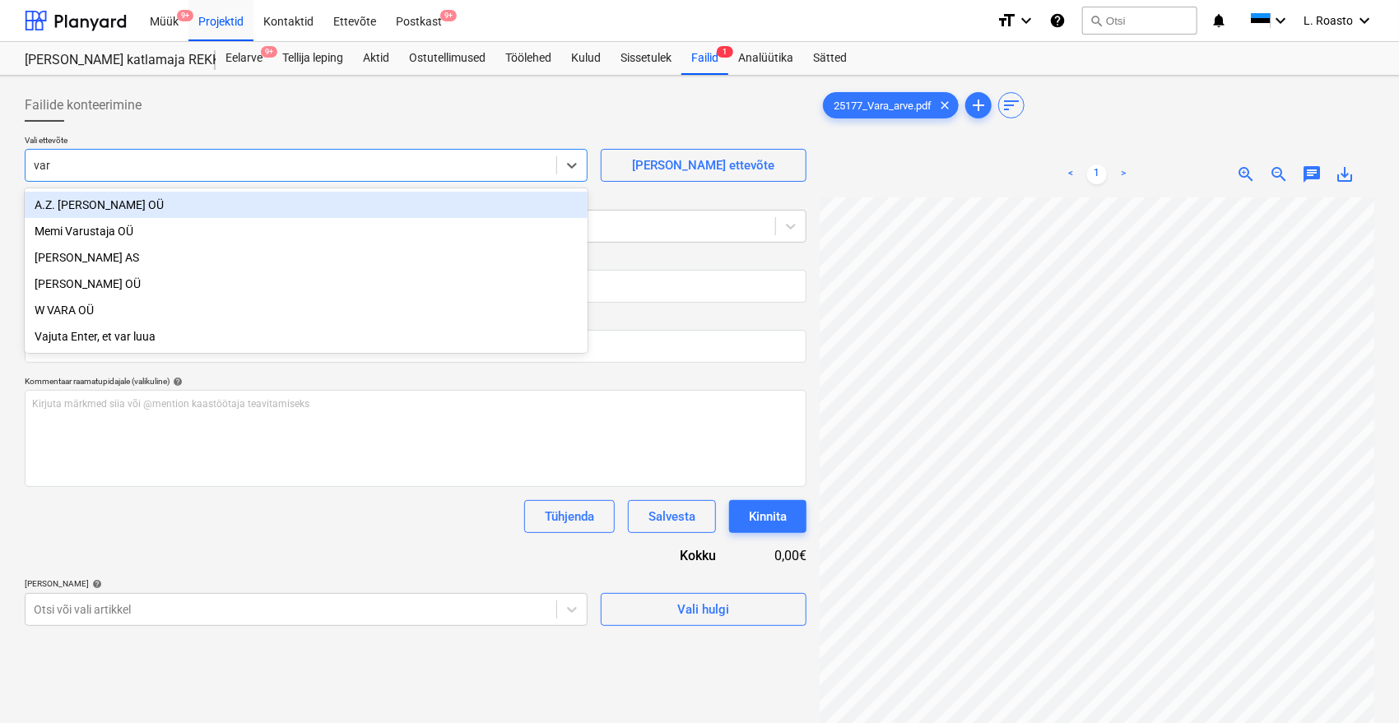
type input "vara"
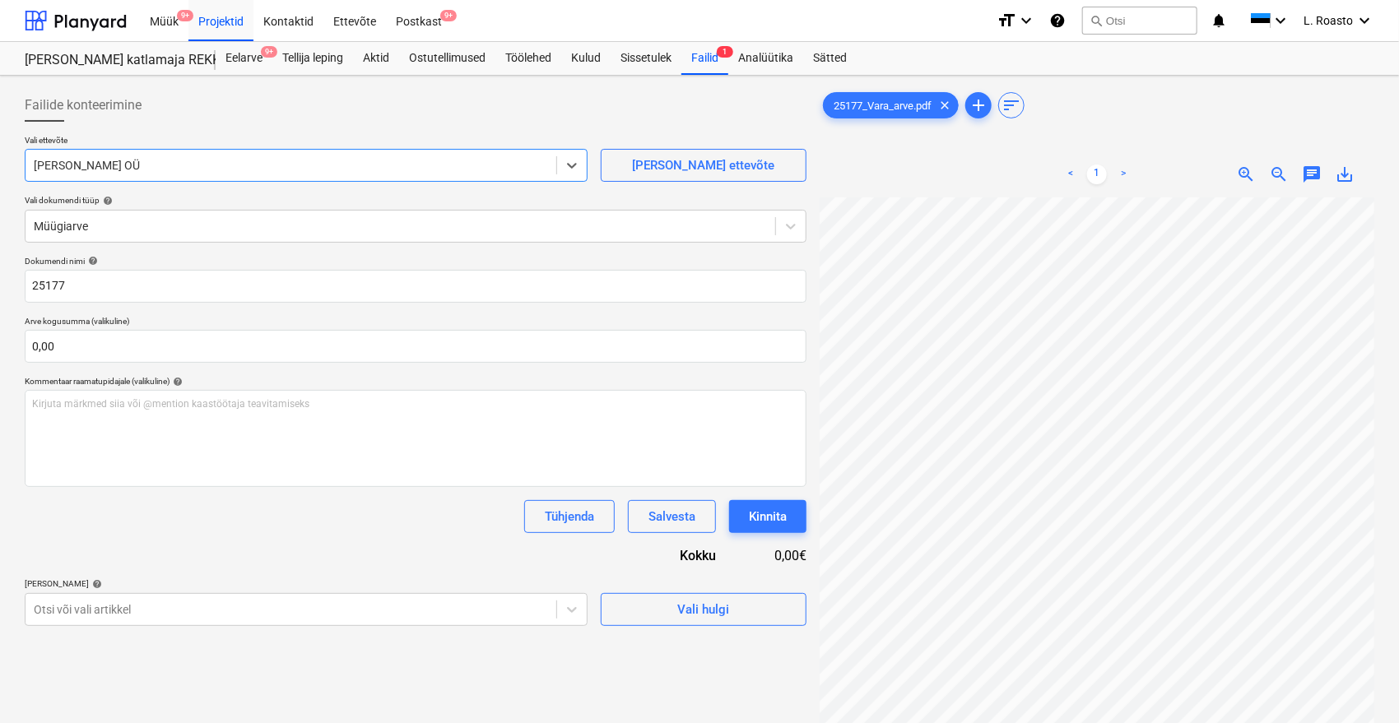
scroll to position [165, 0]
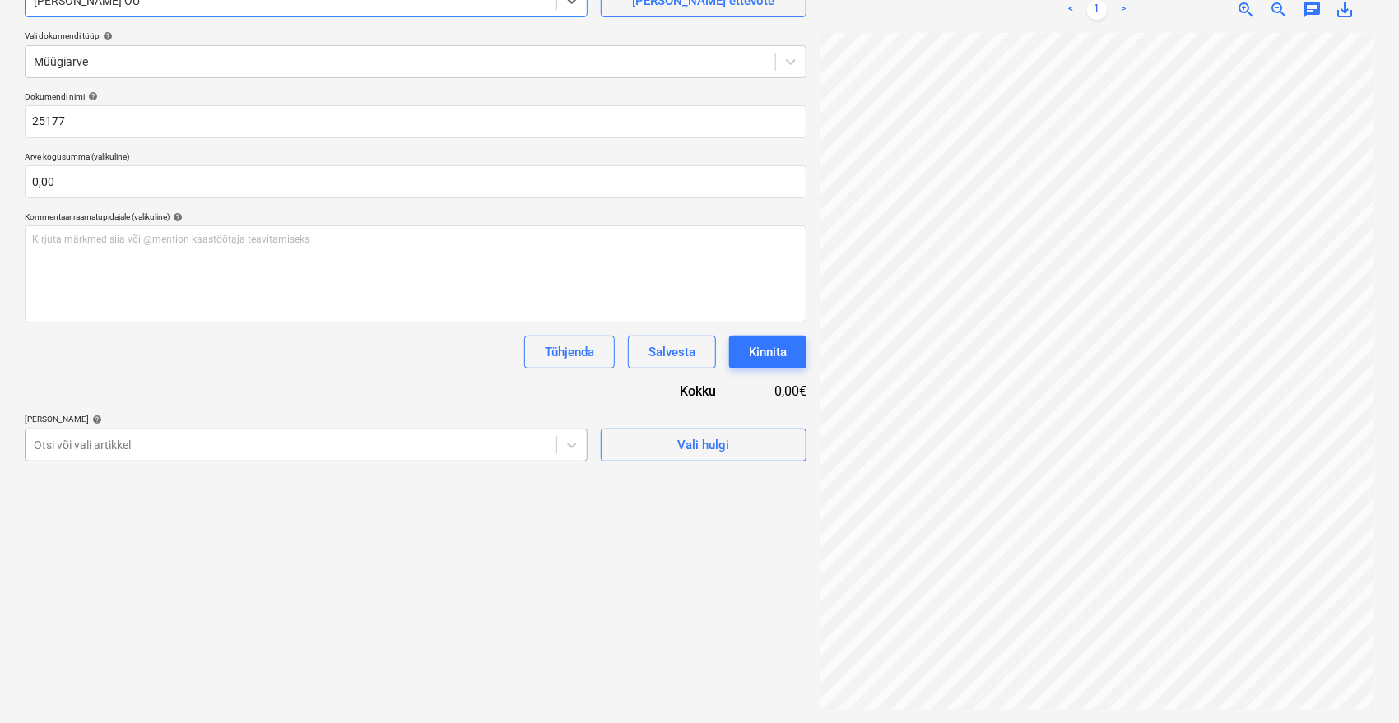
click at [122, 444] on div at bounding box center [291, 445] width 514 height 16
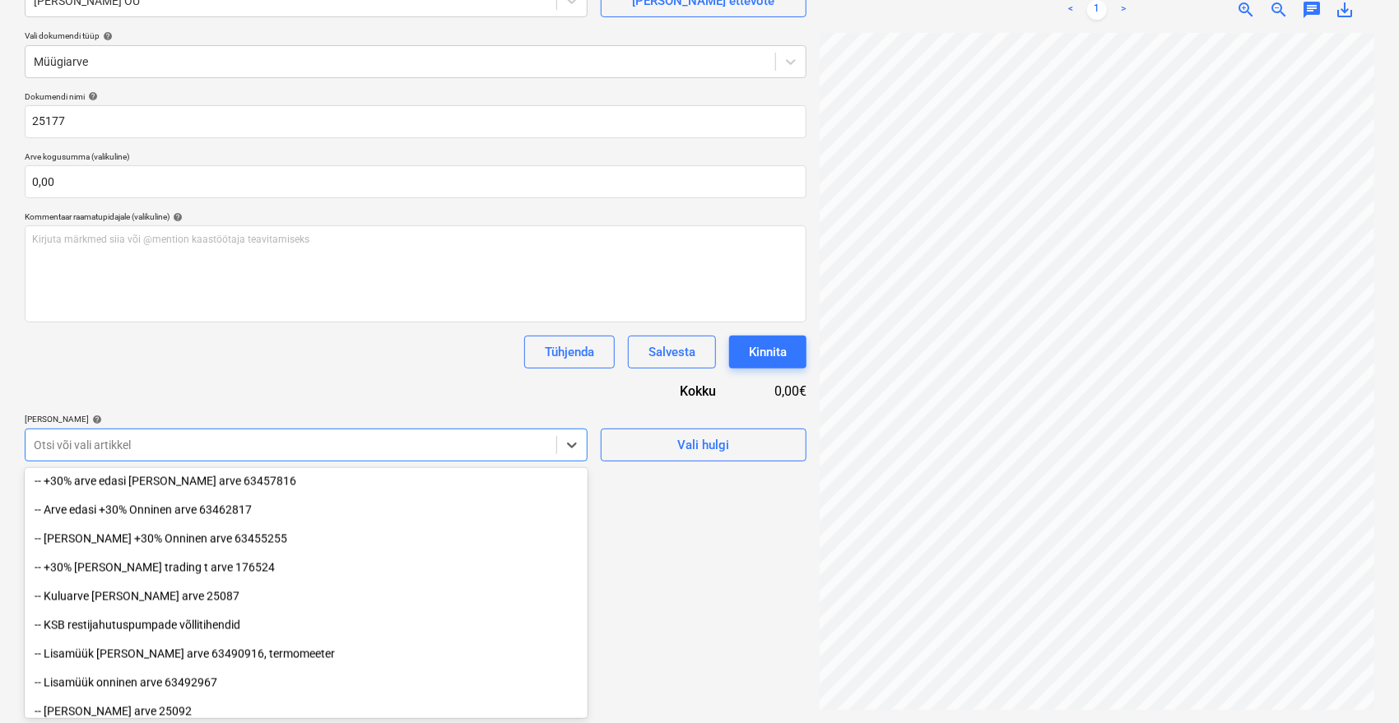
scroll to position [1625, 0]
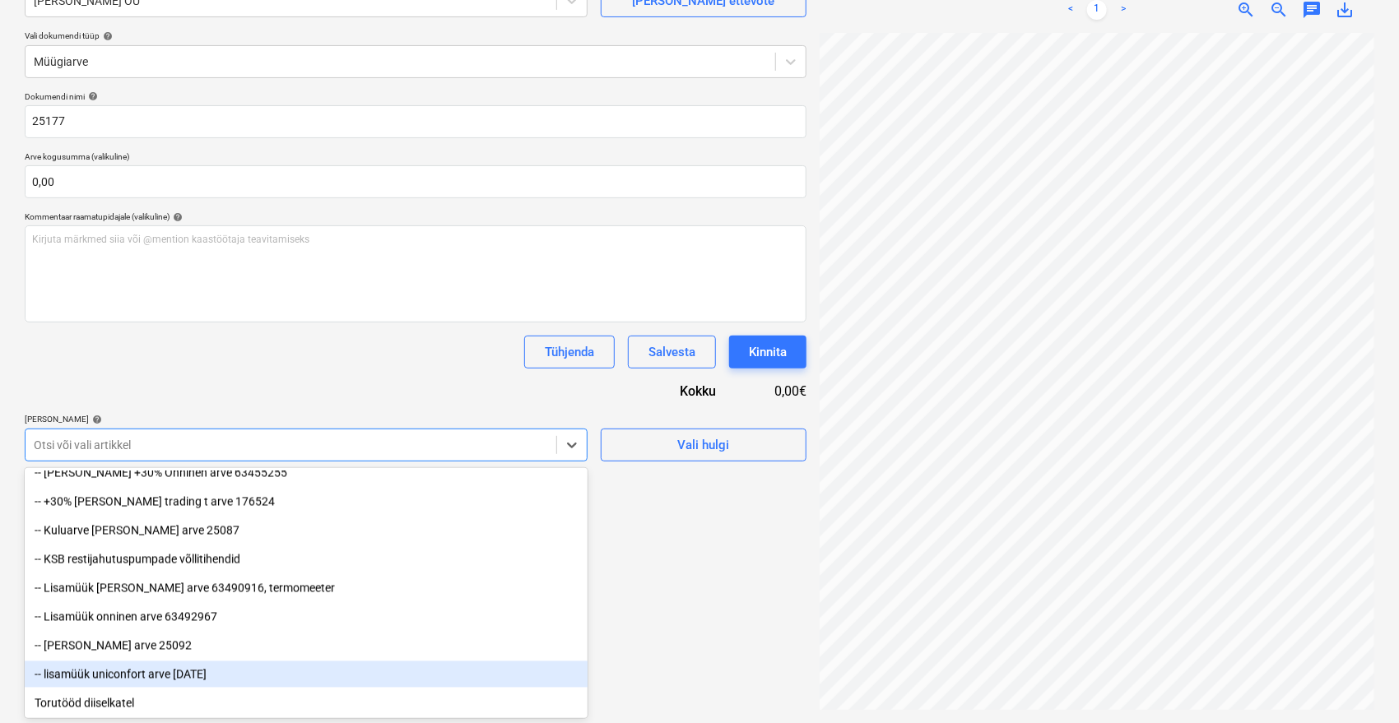
drag, startPoint x: 145, startPoint y: 687, endPoint x: 154, endPoint y: 676, distance: 14.7
click at [154, 676] on div "-- lisamüük uniconfort arve [DATE]" at bounding box center [306, 675] width 563 height 26
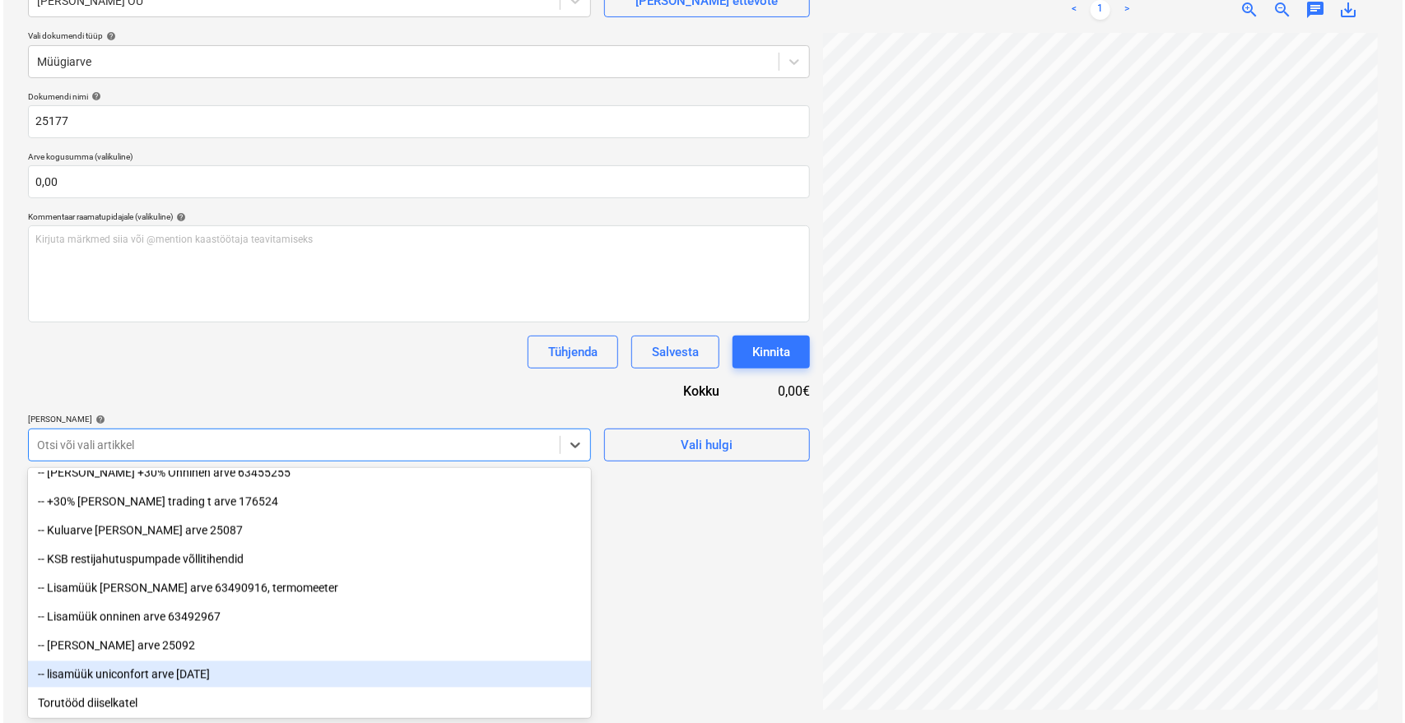
scroll to position [1596, 0]
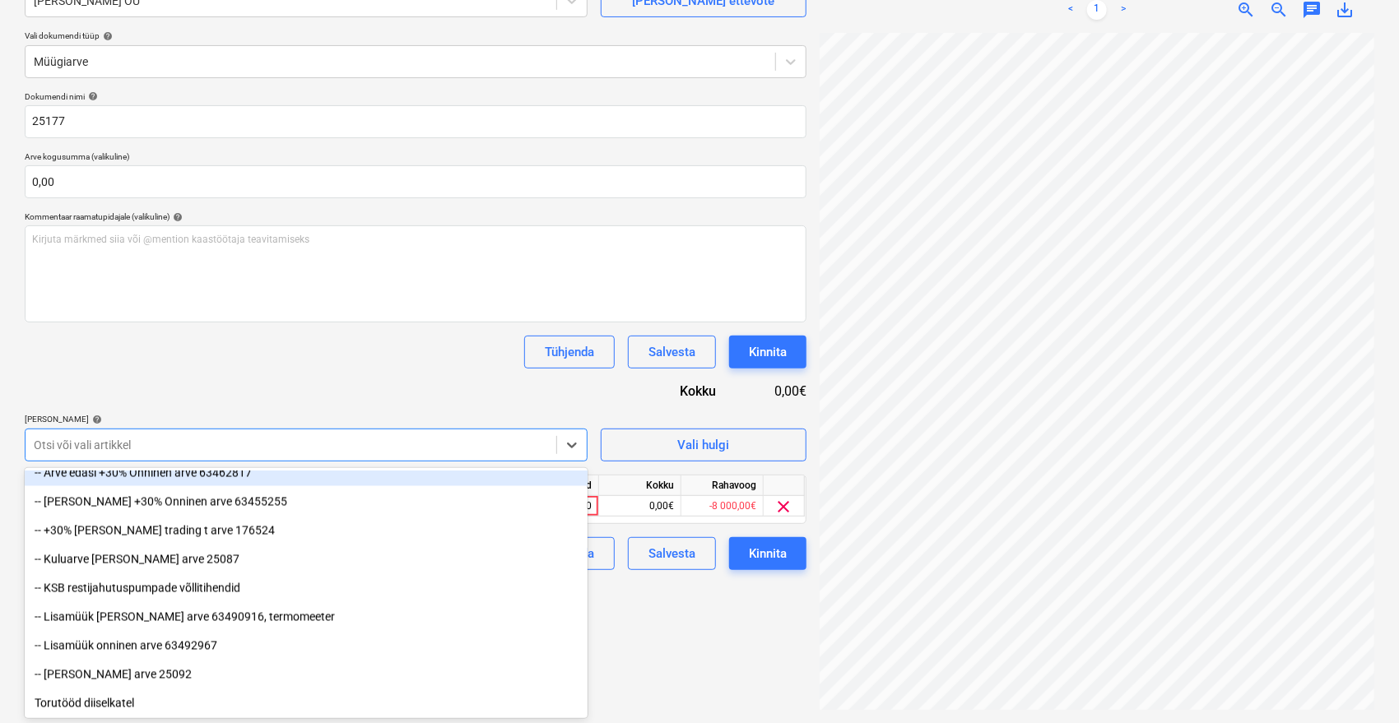
click at [281, 370] on div "Dokumendi nimi help 25177 Arve kogusumma (valikuline) 0,00 Kommentaar raamatupi…" at bounding box center [416, 330] width 782 height 479
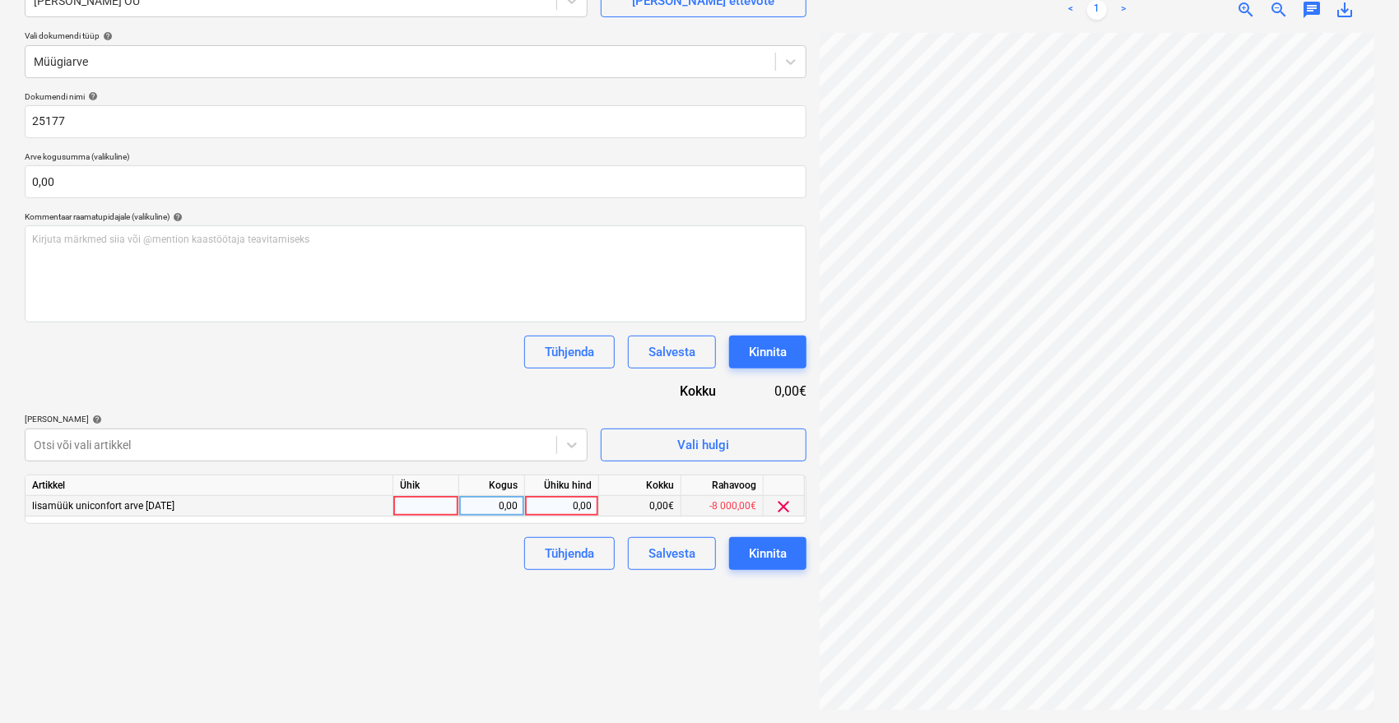
click at [565, 508] on div "0,00" at bounding box center [562, 506] width 60 height 21
type input "8000"
click at [367, 604] on div "Failide konteerimine Vali ettevõte Vara Saeveski OÜ [PERSON_NAME] uus ettevõte …" at bounding box center [415, 317] width 795 height 799
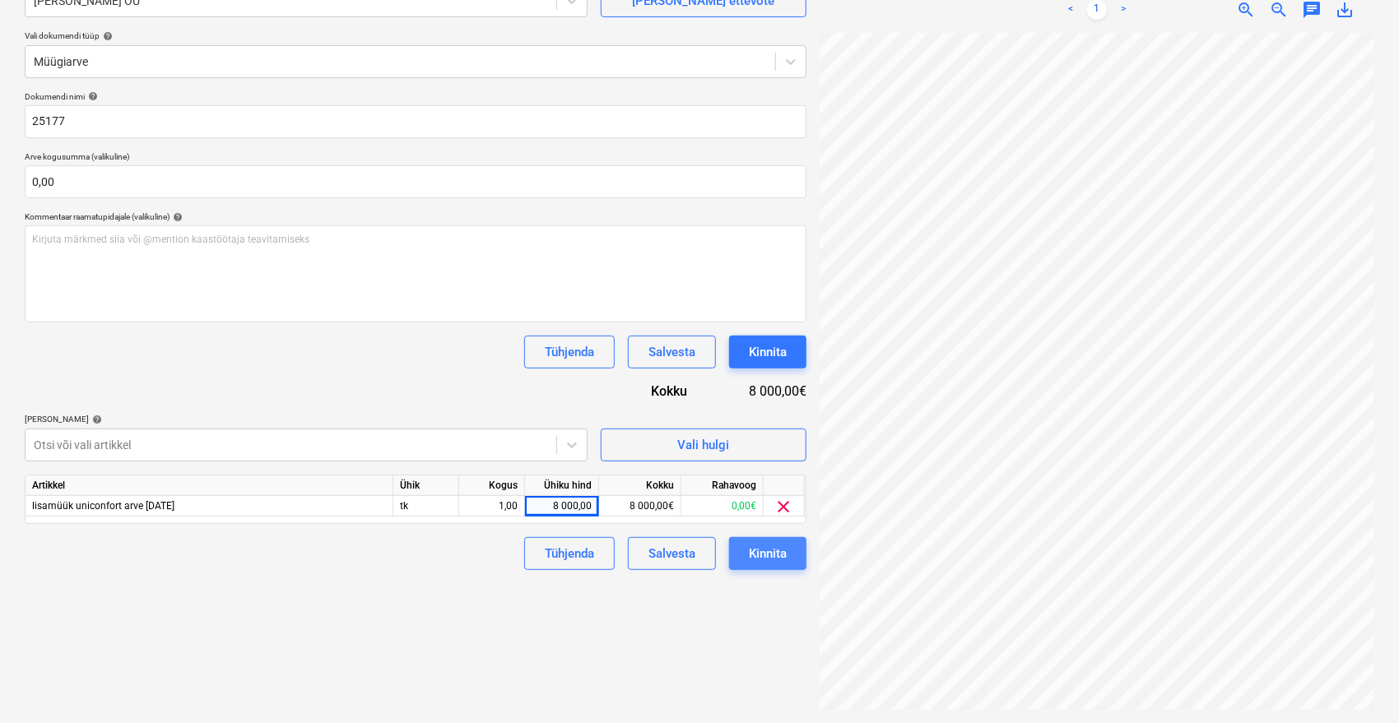
click at [789, 561] on button "Kinnita" at bounding box center [767, 553] width 77 height 33
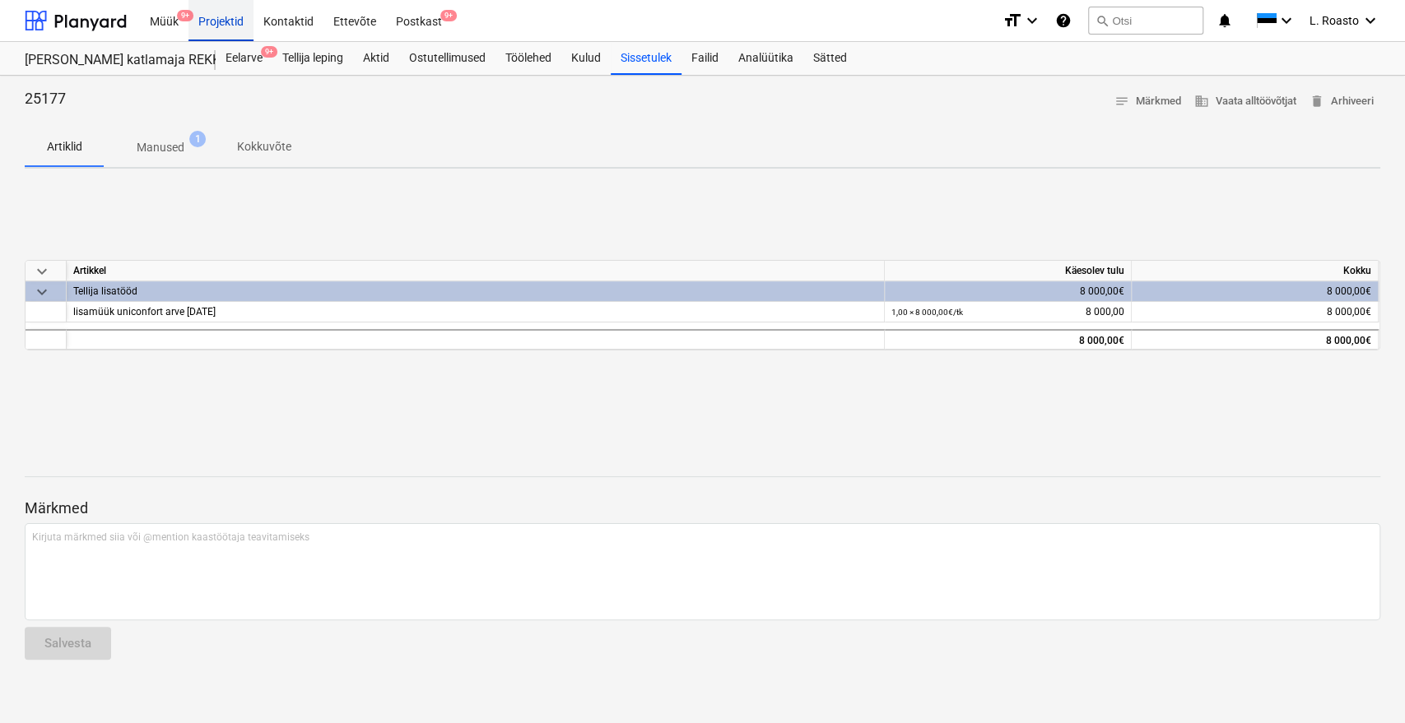
click at [219, 22] on div "Projektid" at bounding box center [220, 20] width 65 height 42
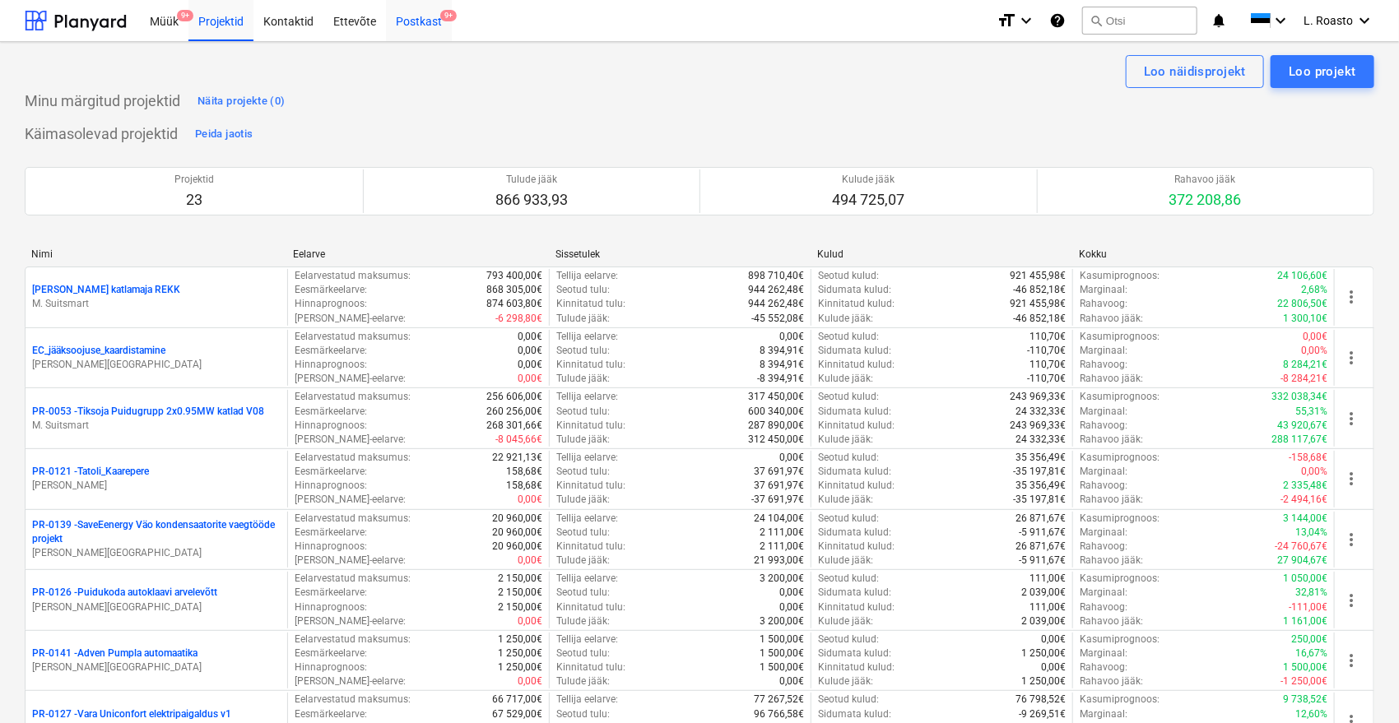
click at [398, 17] on div "Postkast 9+" at bounding box center [419, 20] width 66 height 42
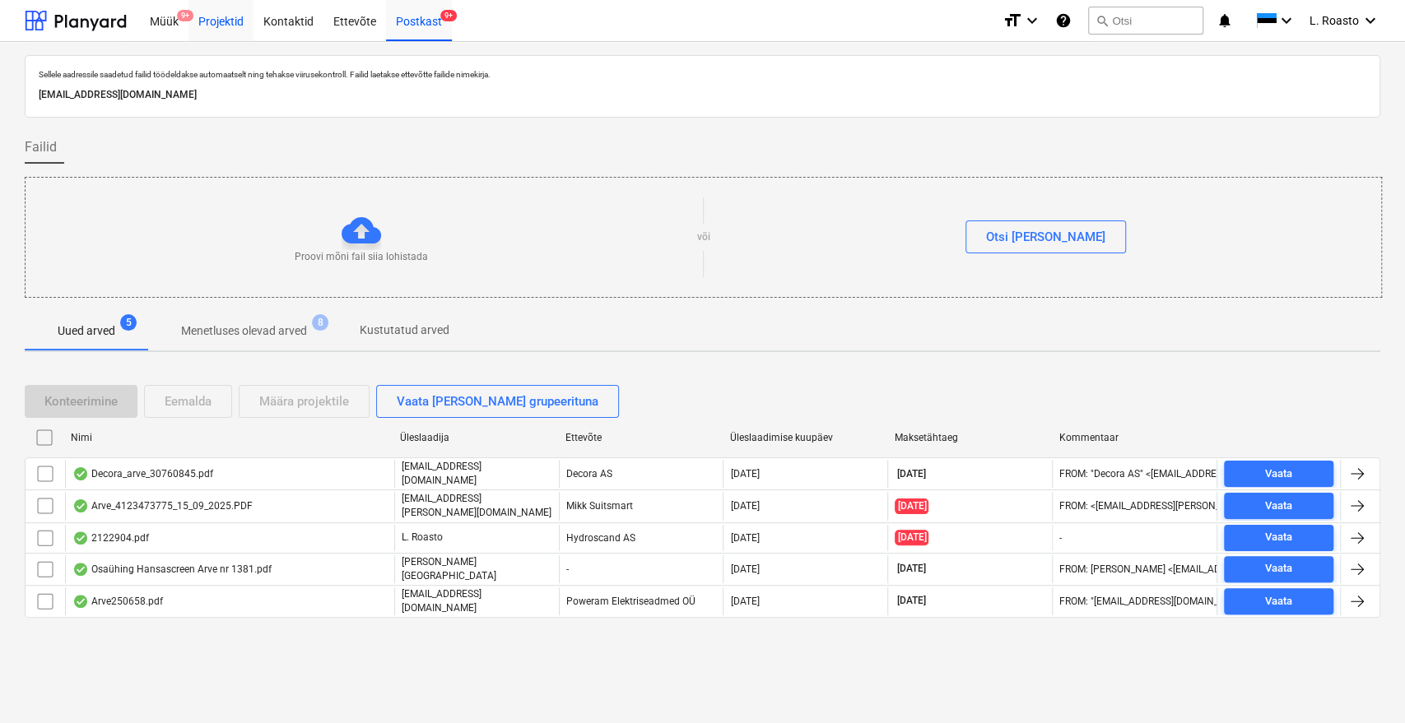
click at [226, 9] on div "Projektid" at bounding box center [220, 20] width 65 height 42
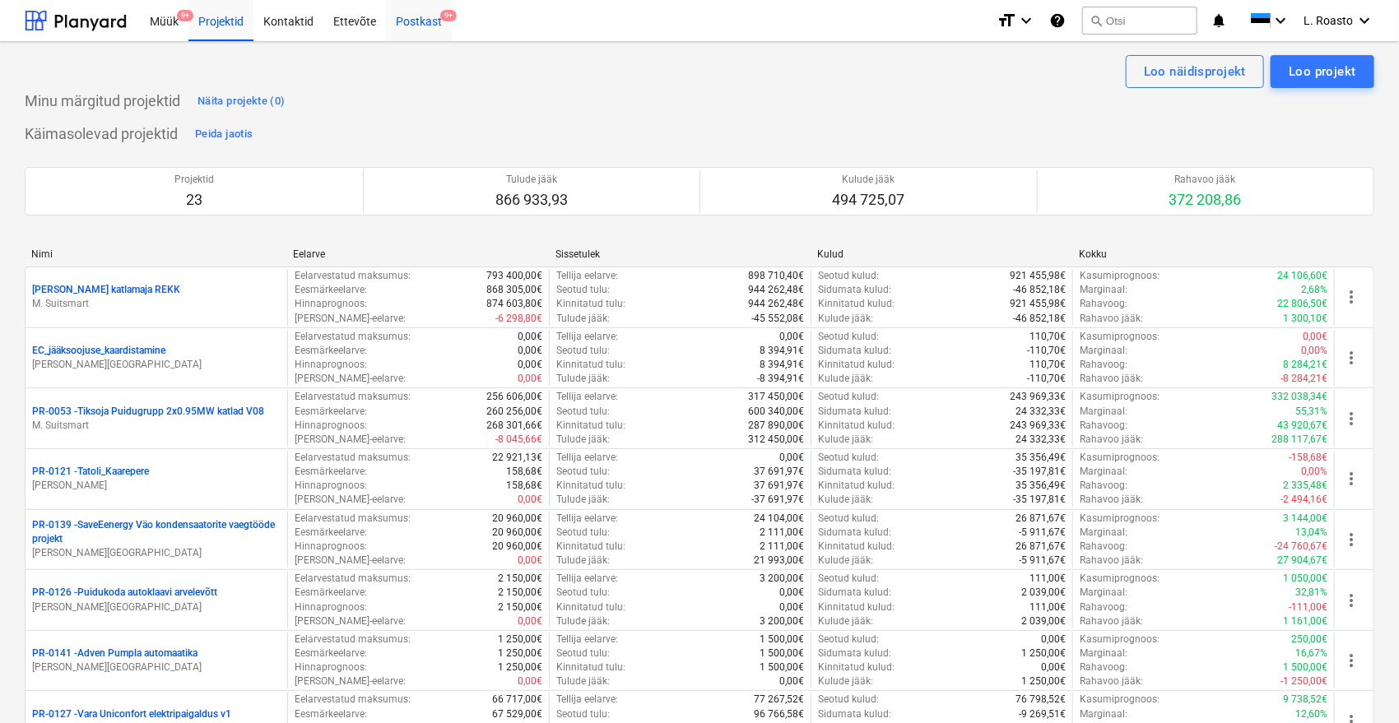
click at [418, 30] on div "Postkast 9+" at bounding box center [419, 20] width 66 height 42
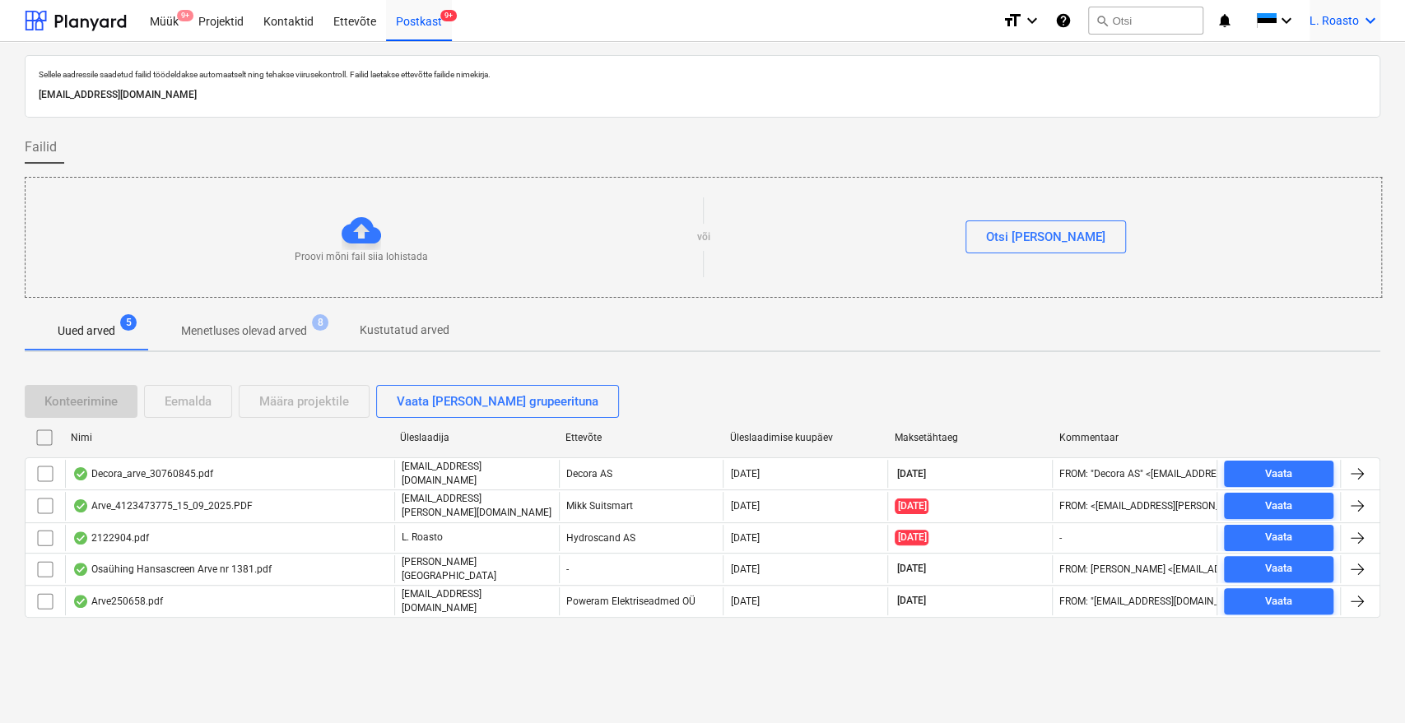
click at [1331, 21] on span "L. Roasto" at bounding box center [1333, 20] width 49 height 13
click at [1328, 94] on div "LR Noveleng Services OÜ" at bounding box center [1300, 105] width 140 height 23
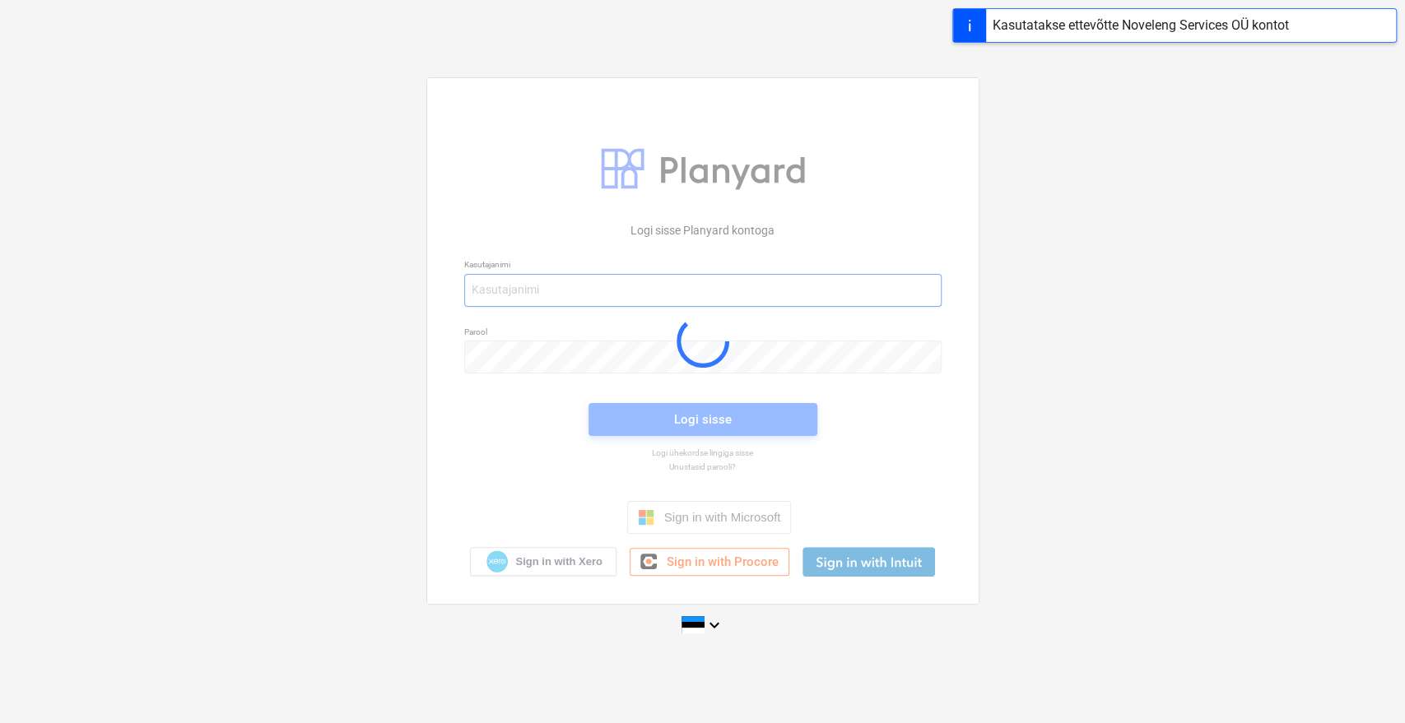
type input "[EMAIL_ADDRESS][DOMAIN_NAME]"
